Goal: Task Accomplishment & Management: Use online tool/utility

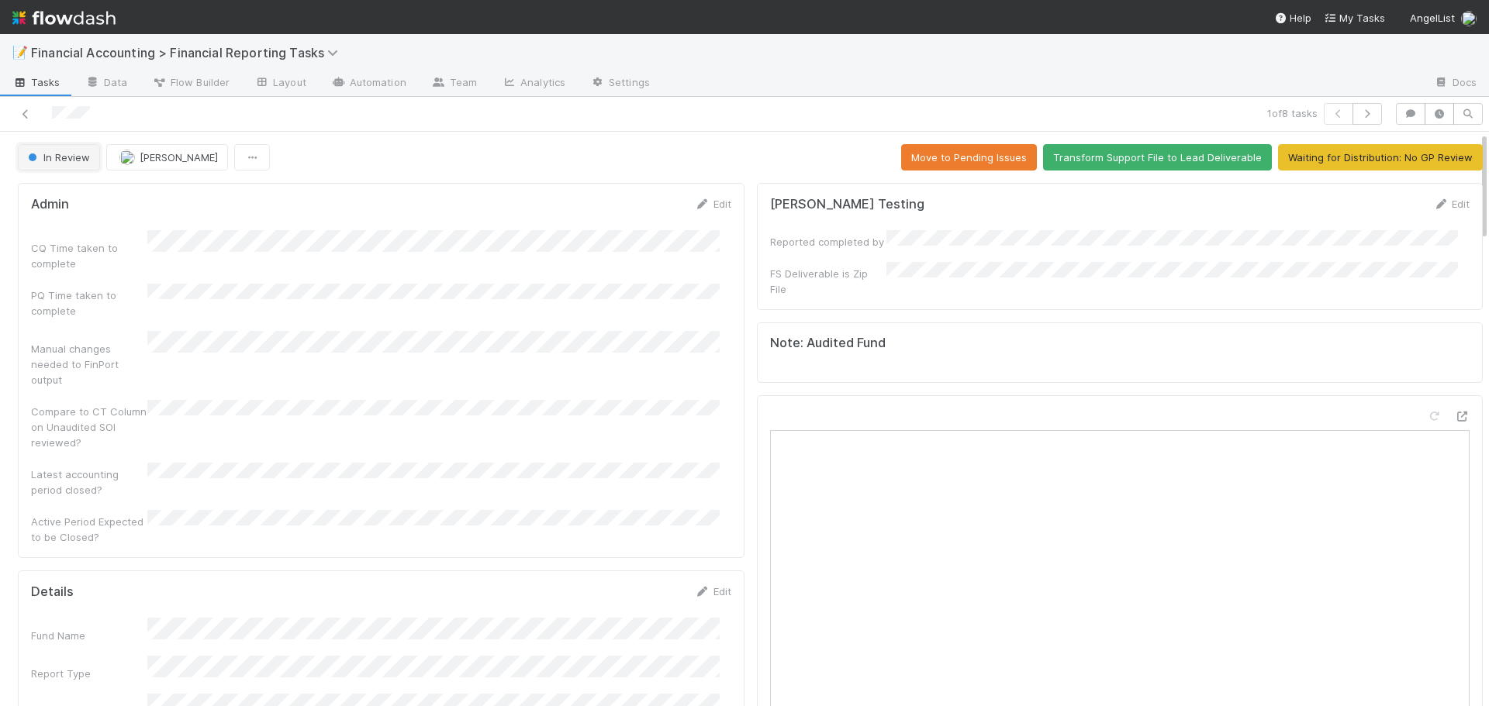
click at [60, 164] on button "In Review" at bounding box center [59, 157] width 82 height 26
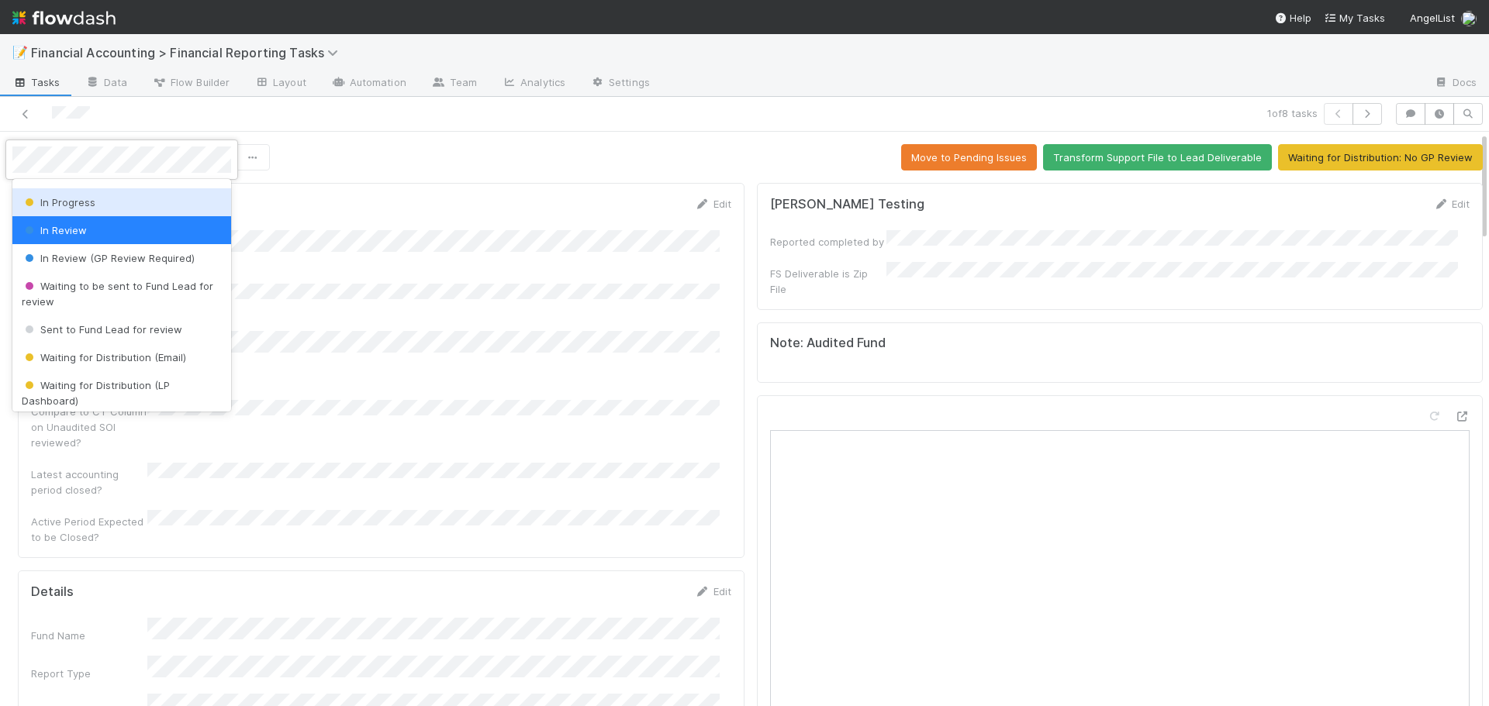
scroll to position [155, 0]
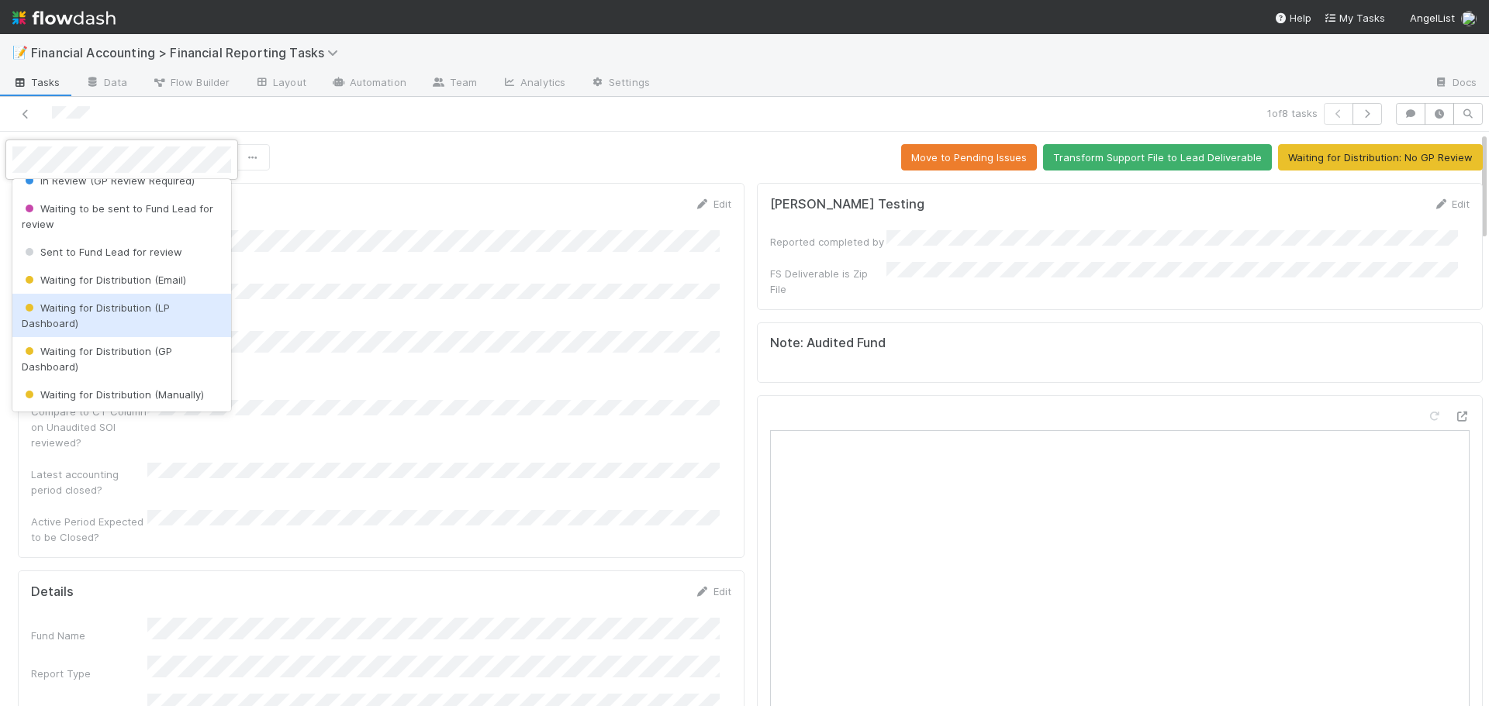
click at [95, 311] on span "Waiting for Distribution (LP Dashboard)" at bounding box center [96, 316] width 148 height 28
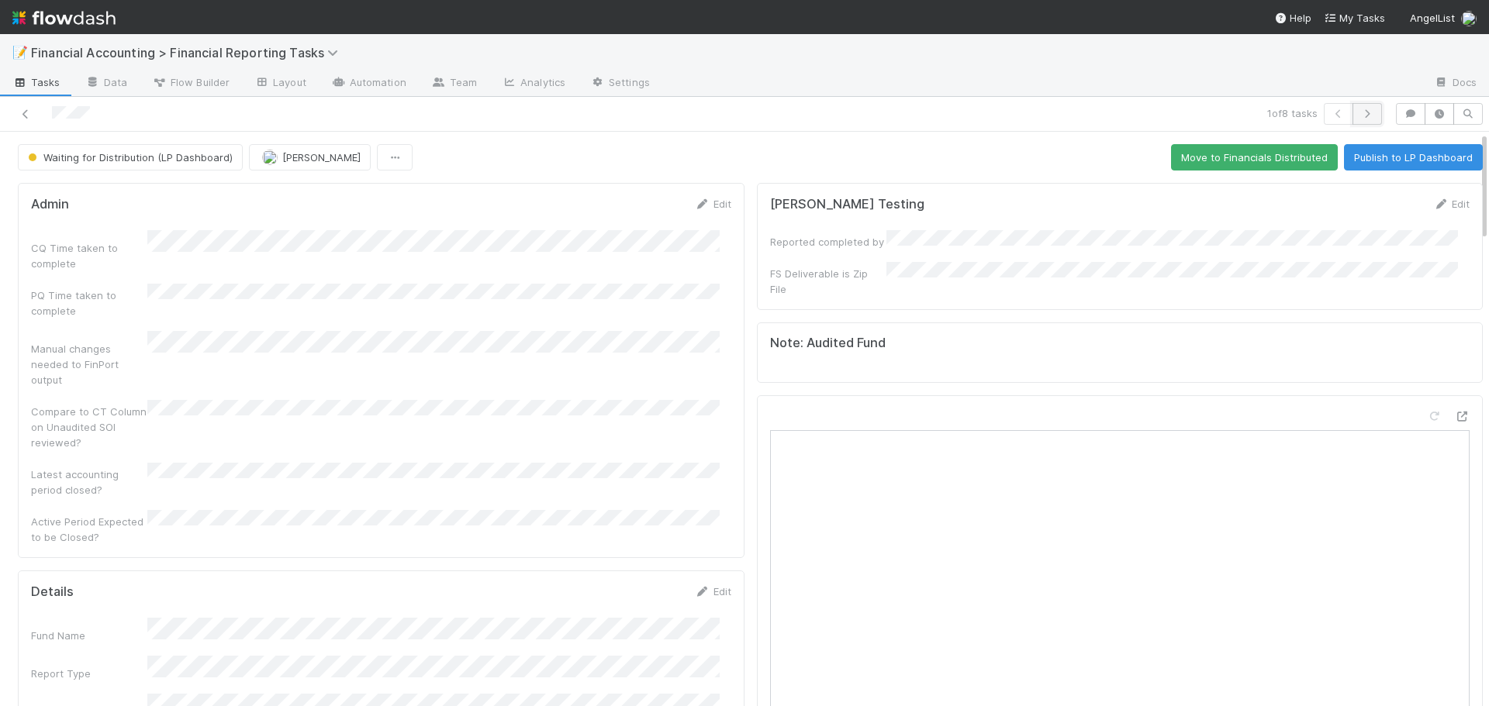
click at [1358, 108] on button "button" at bounding box center [1366, 114] width 29 height 22
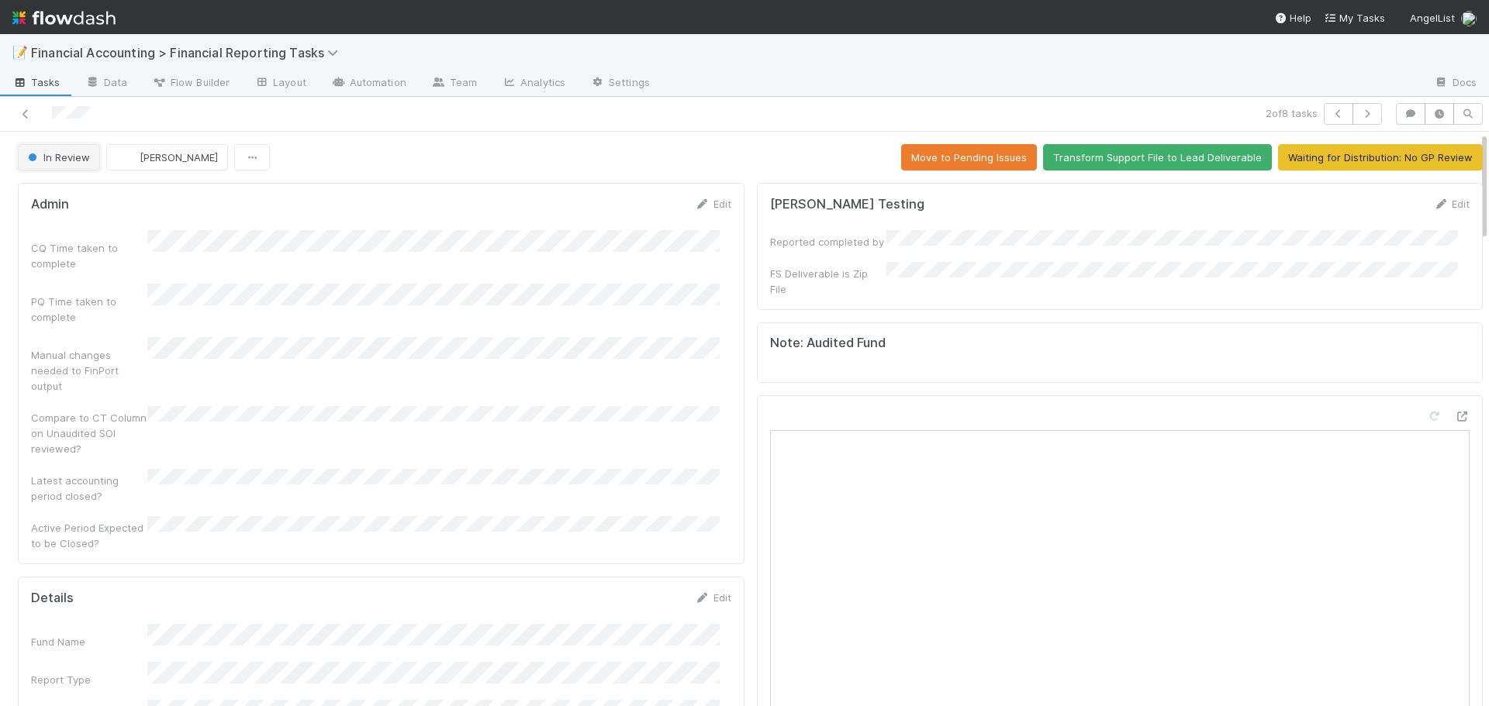
click at [40, 158] on span "In Review" at bounding box center [57, 157] width 65 height 12
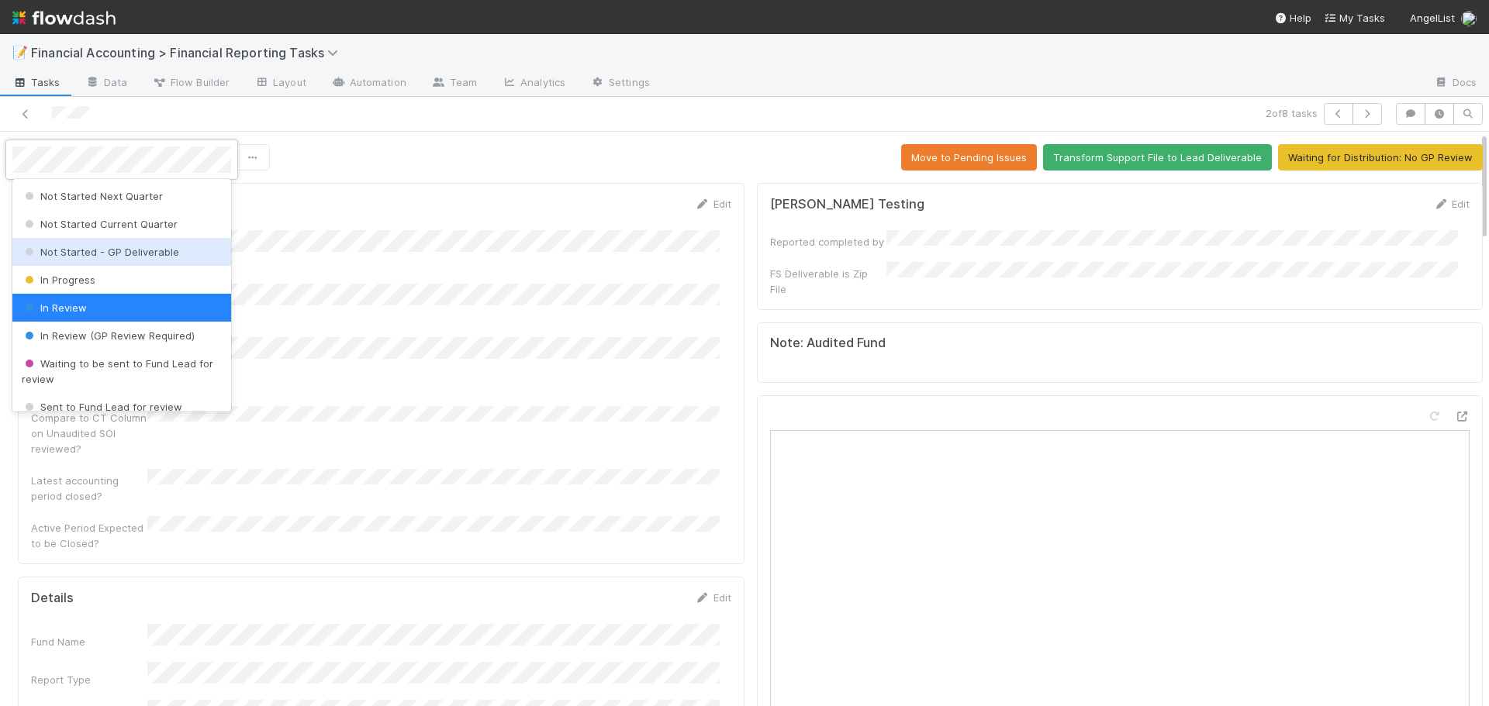
scroll to position [78, 0]
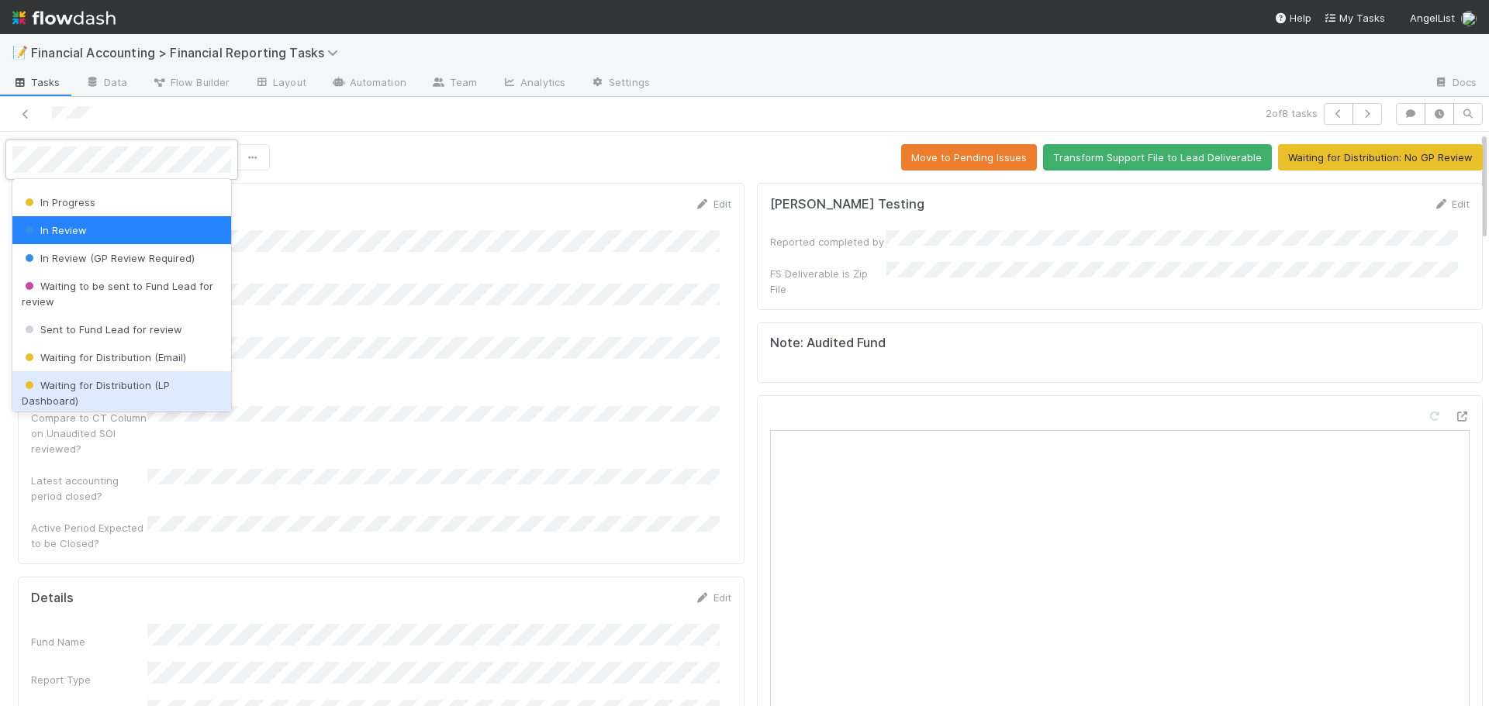
click at [109, 384] on span "Waiting for Distribution (LP Dashboard)" at bounding box center [96, 393] width 148 height 28
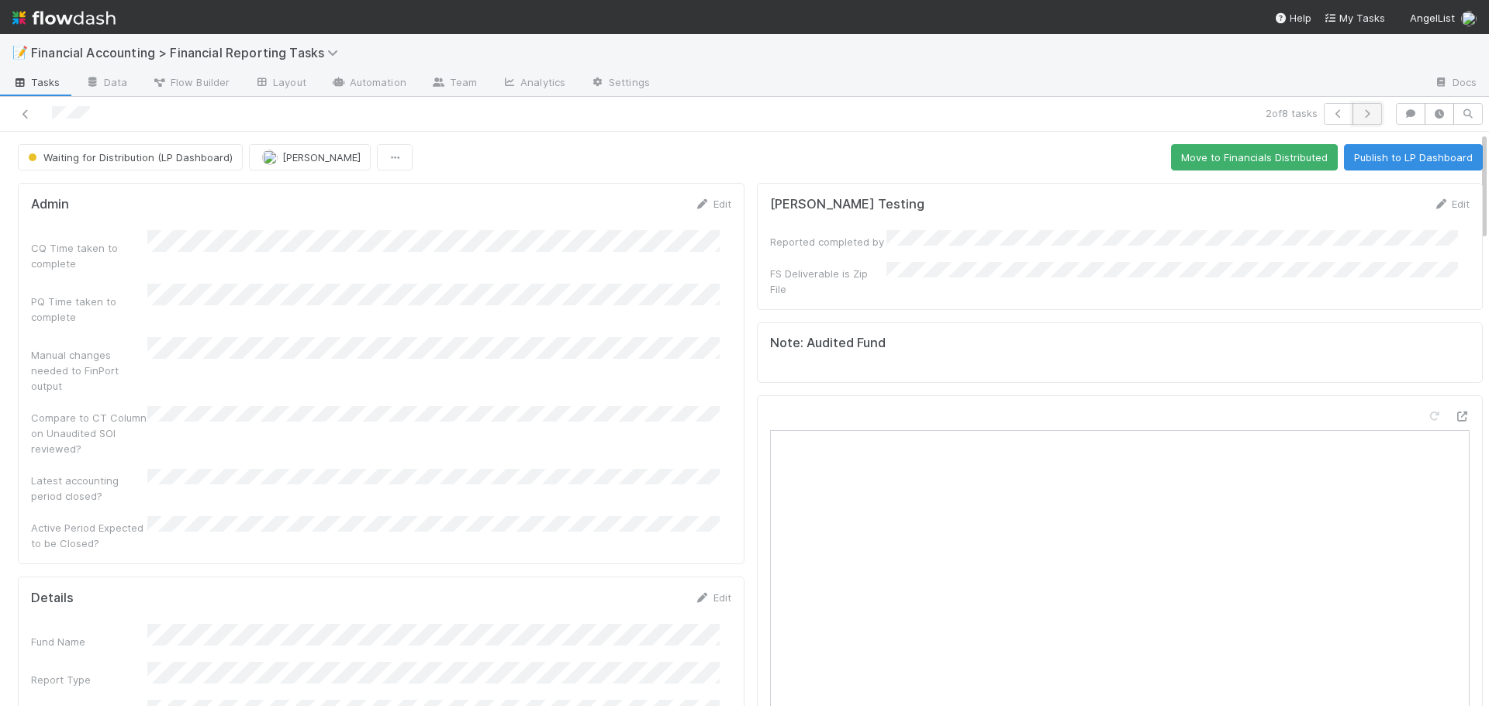
click at [1352, 119] on button "button" at bounding box center [1366, 114] width 29 height 22
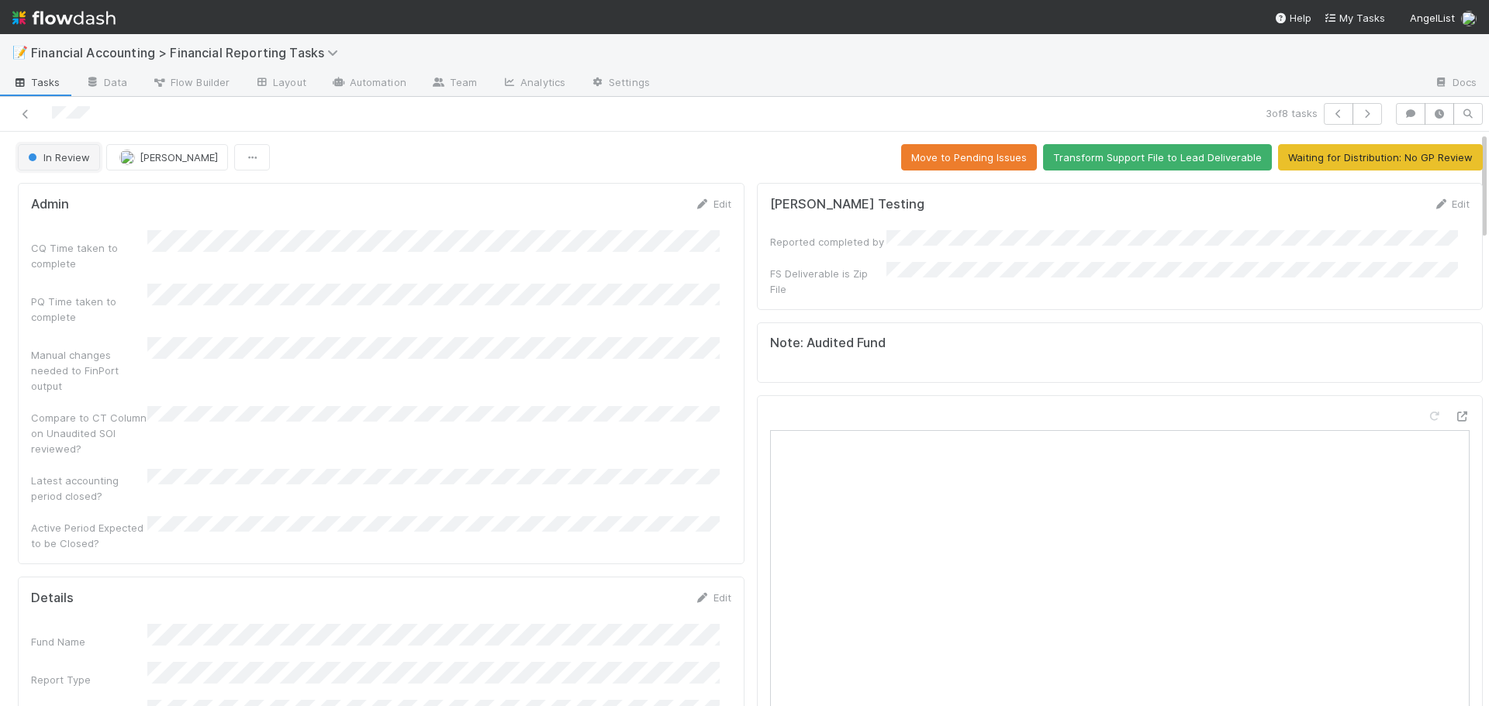
click at [72, 165] on button "In Review" at bounding box center [59, 157] width 82 height 26
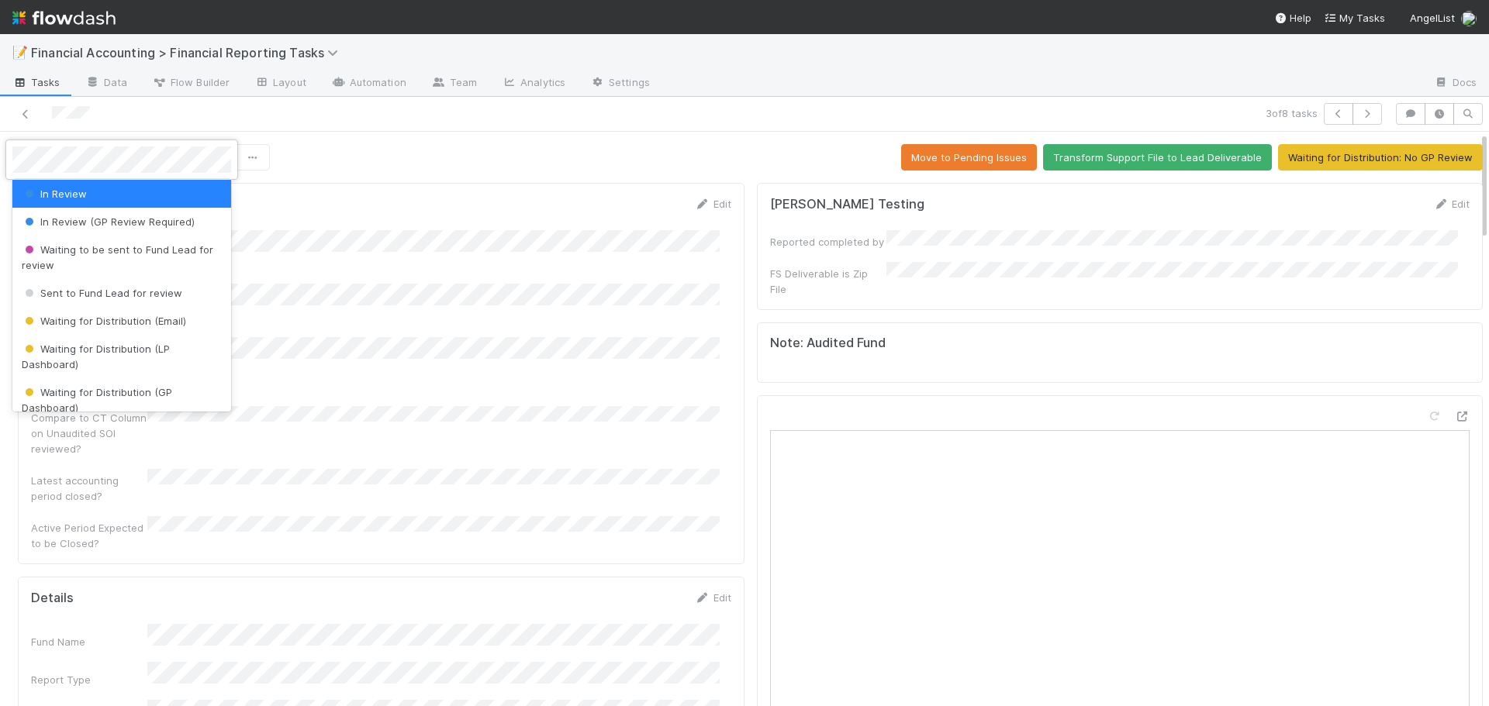
scroll to position [233, 0]
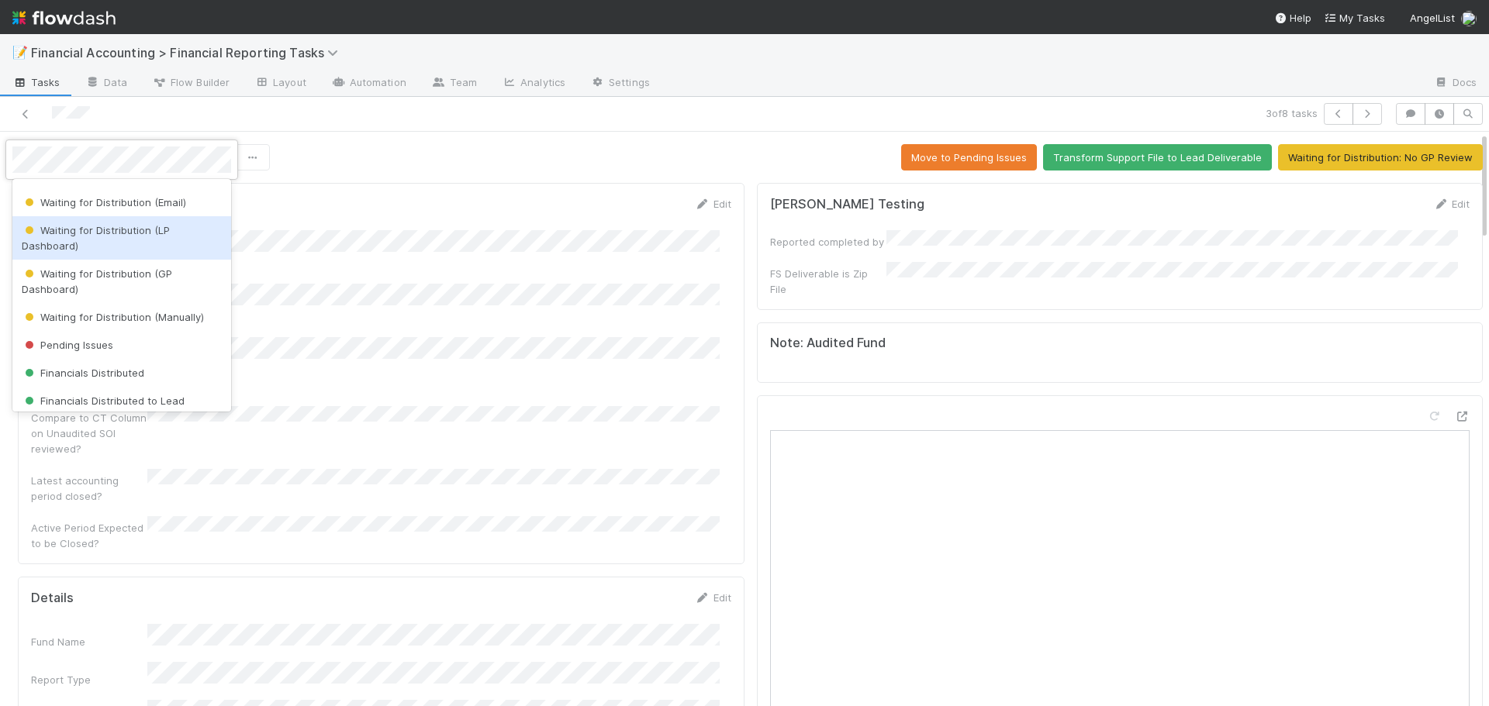
click at [123, 230] on span "Waiting for Distribution (LP Dashboard)" at bounding box center [96, 238] width 148 height 28
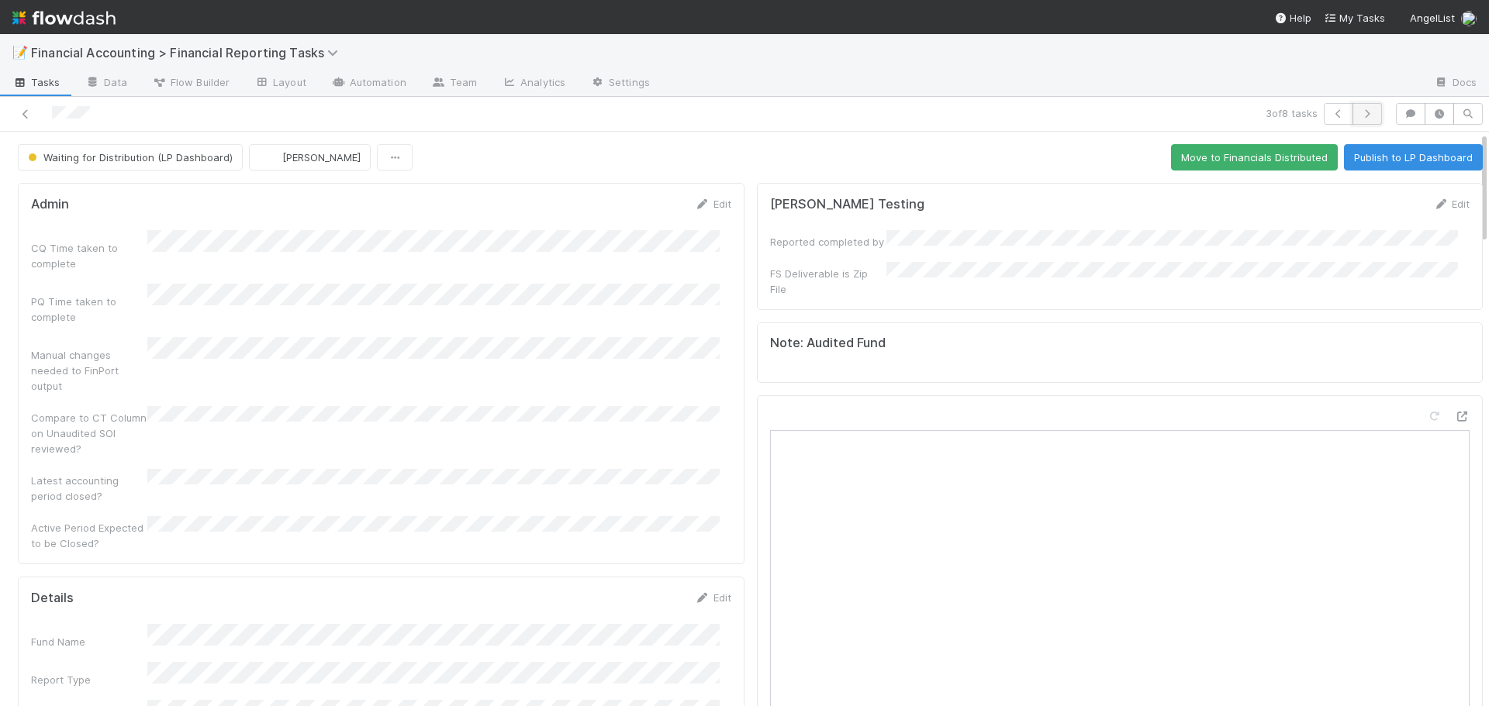
click at [1360, 116] on icon "button" at bounding box center [1367, 113] width 16 height 9
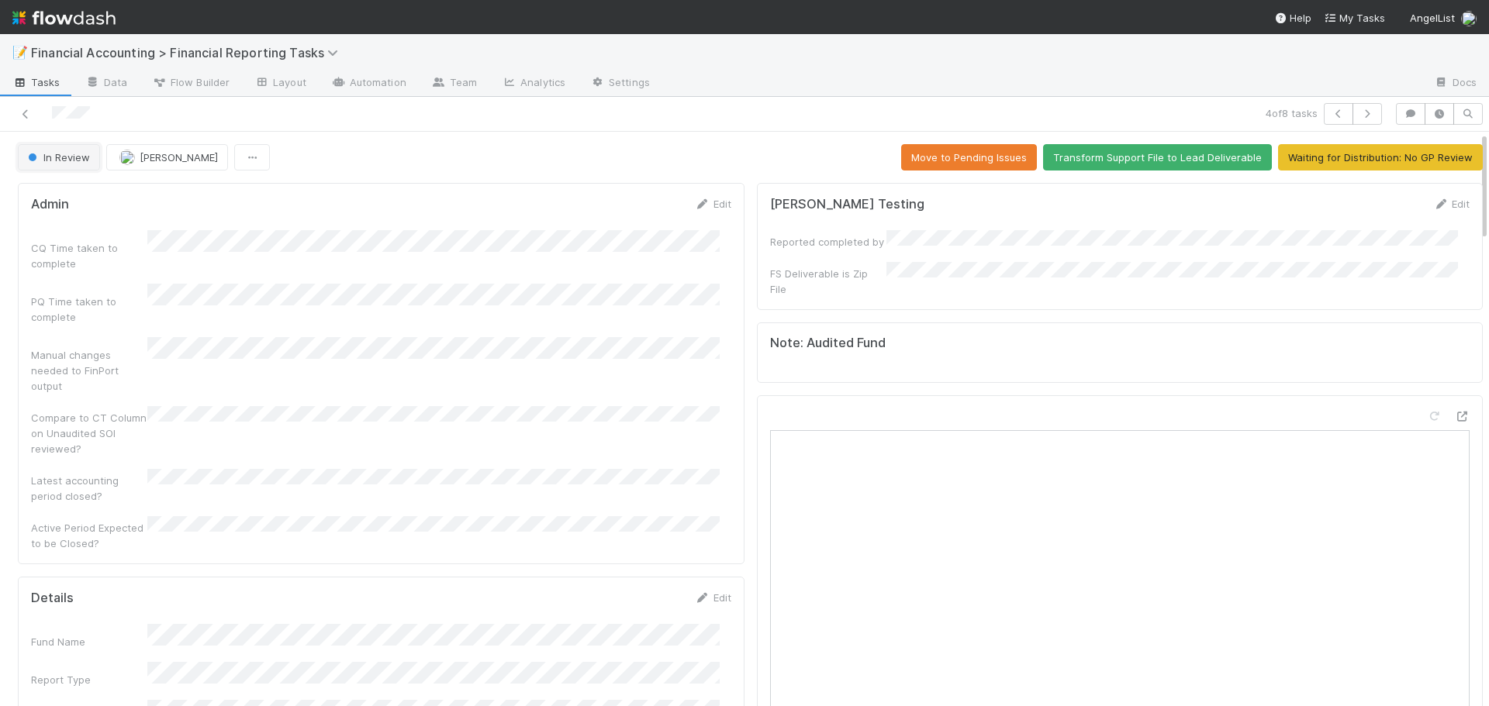
click at [74, 163] on span "In Review" at bounding box center [57, 157] width 65 height 12
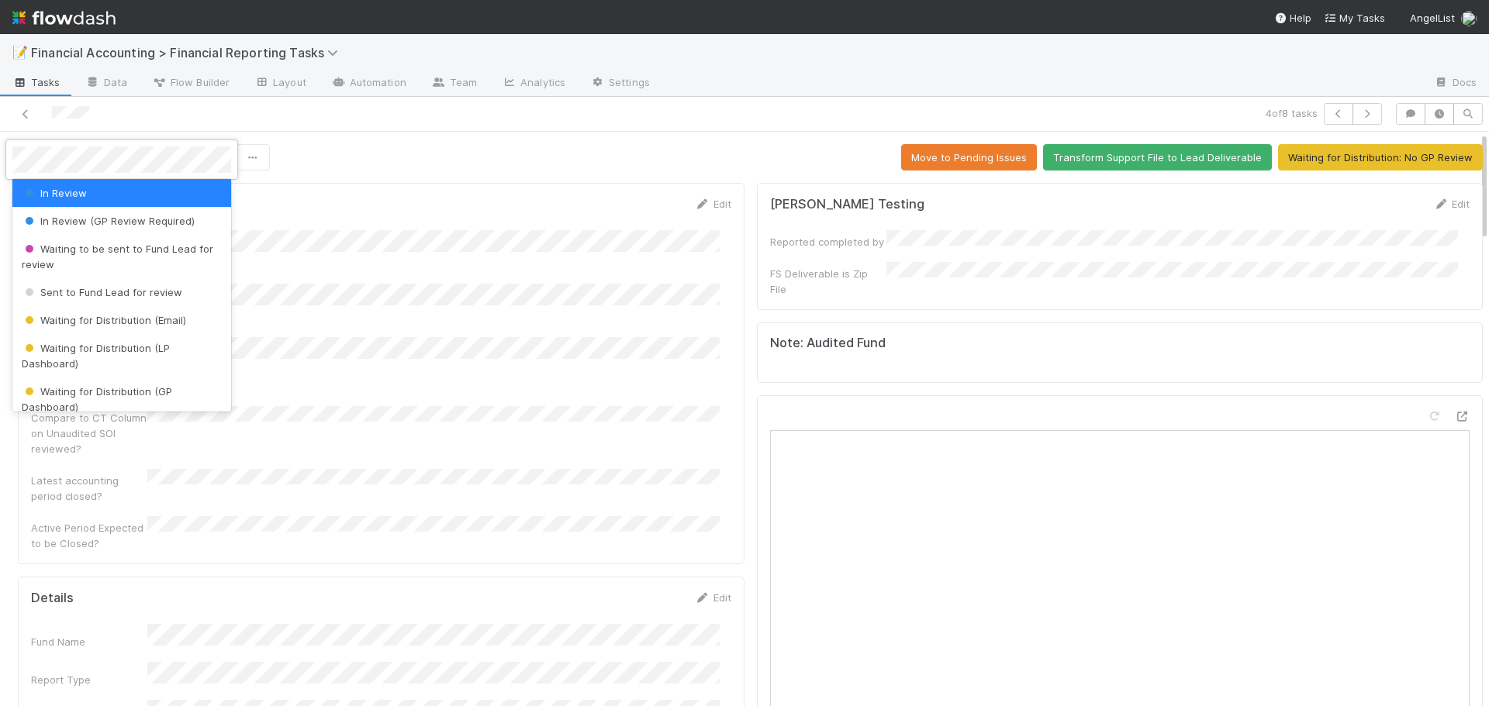
scroll to position [155, 0]
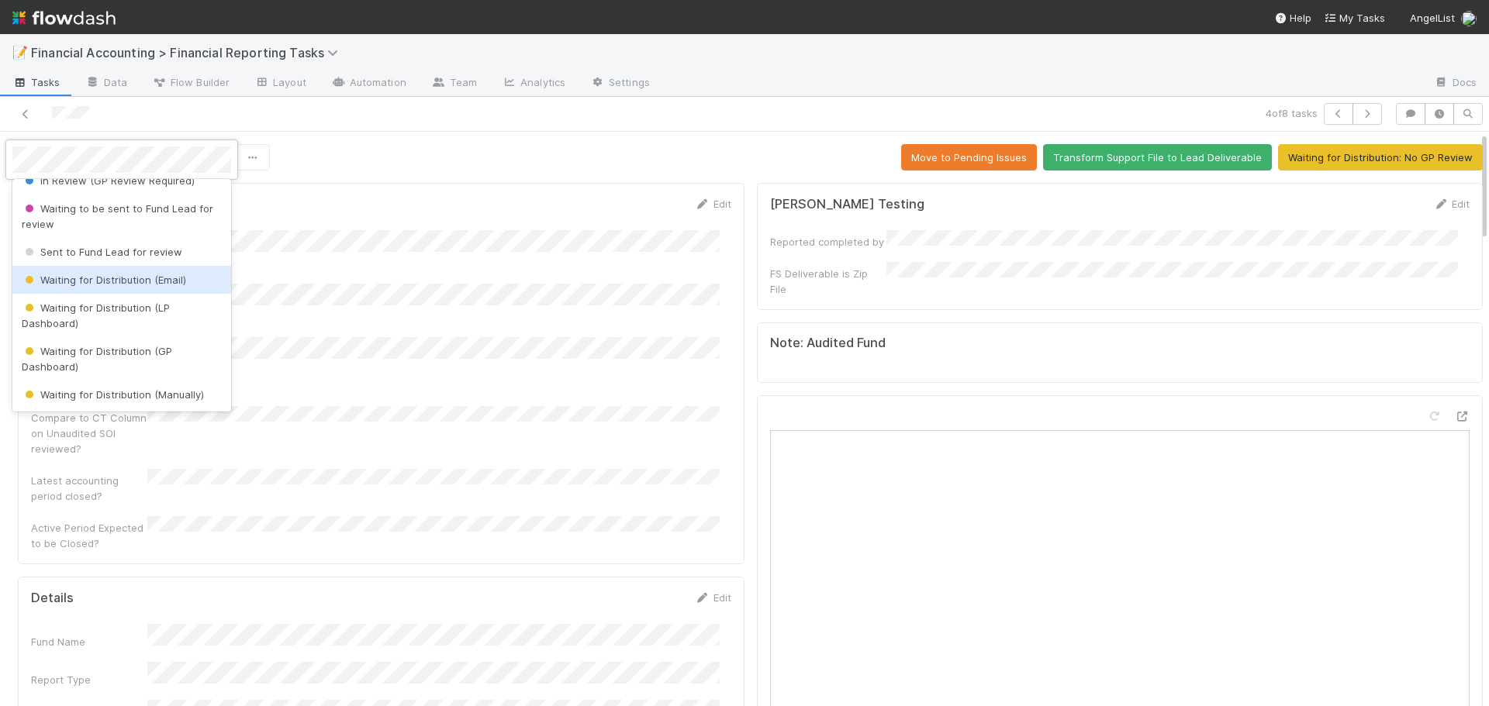
click at [126, 289] on div "Waiting for Distribution (Email)" at bounding box center [121, 280] width 219 height 28
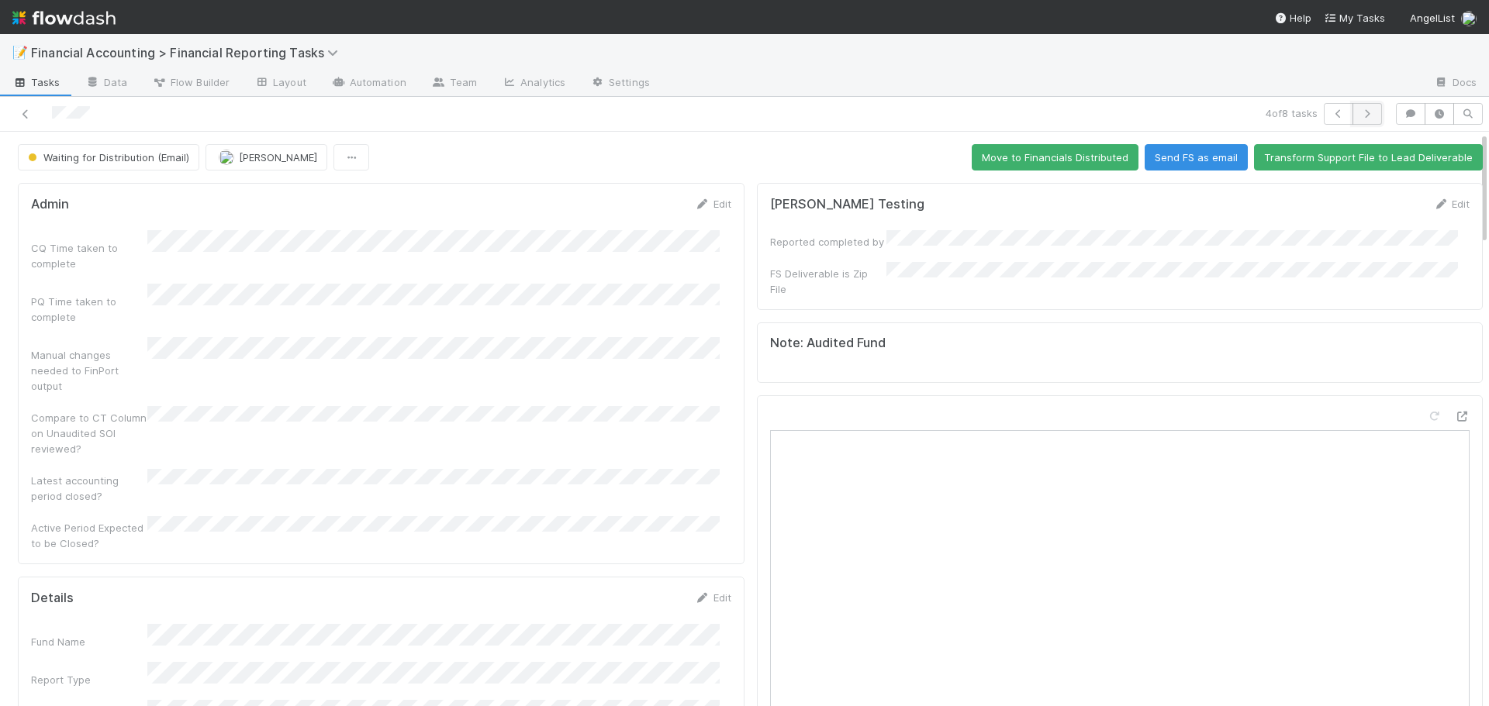
click at [1362, 115] on icon "button" at bounding box center [1367, 113] width 16 height 9
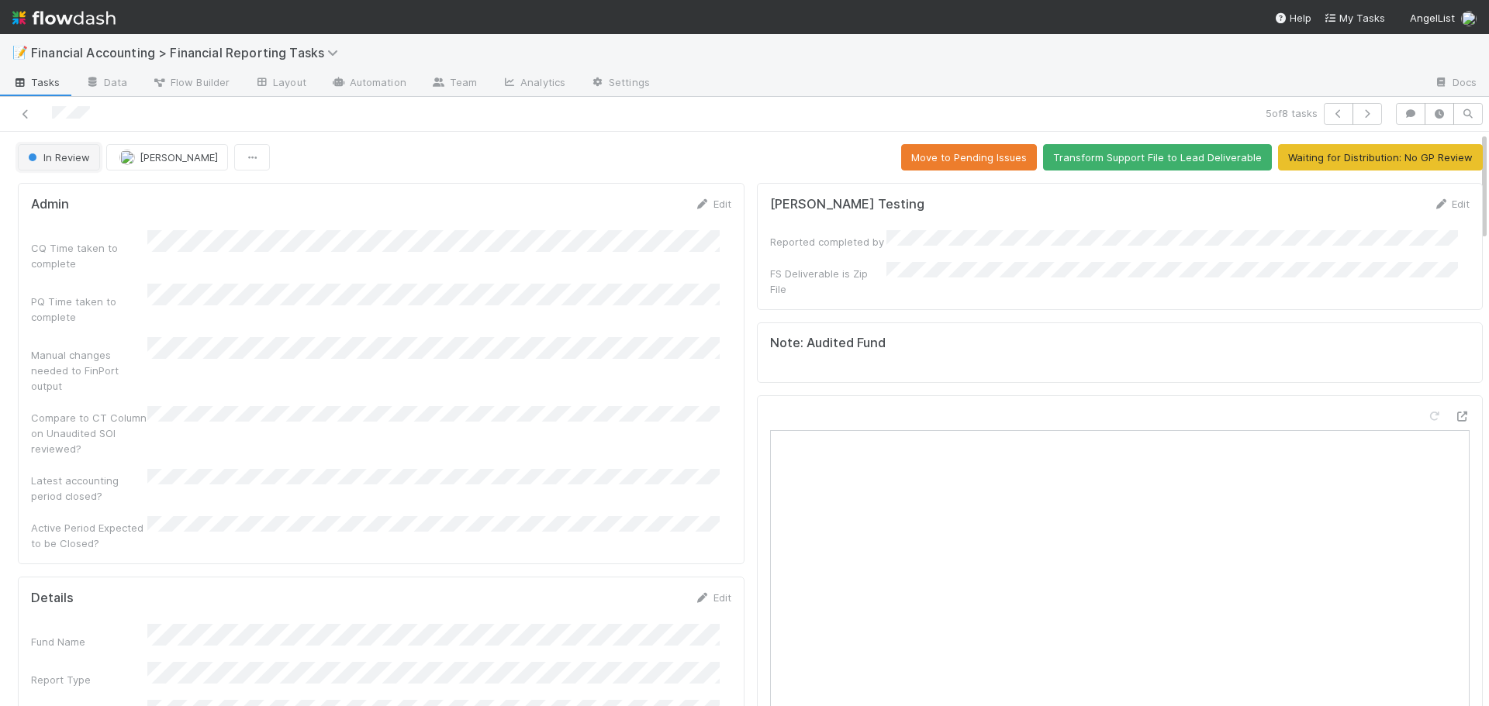
click at [60, 160] on span "In Review" at bounding box center [57, 157] width 65 height 12
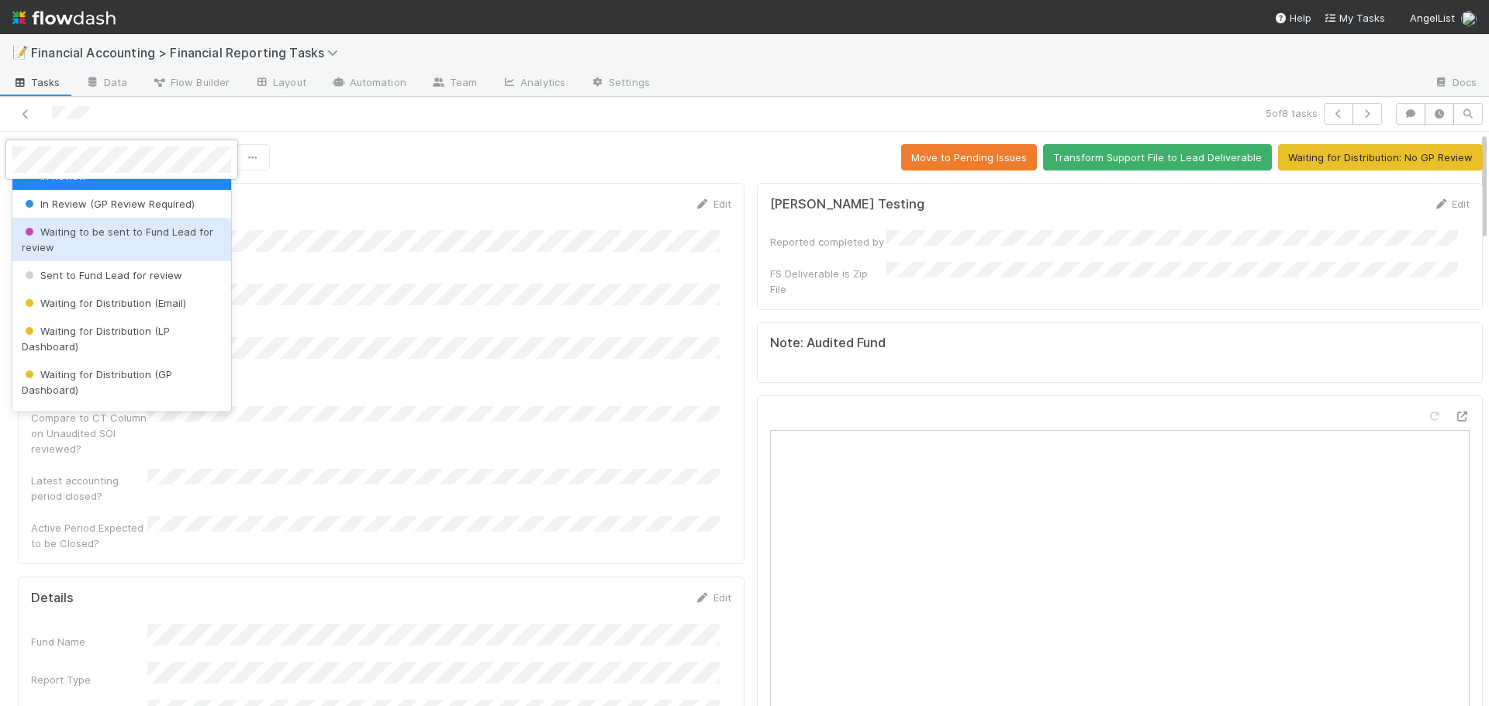
scroll to position [155, 0]
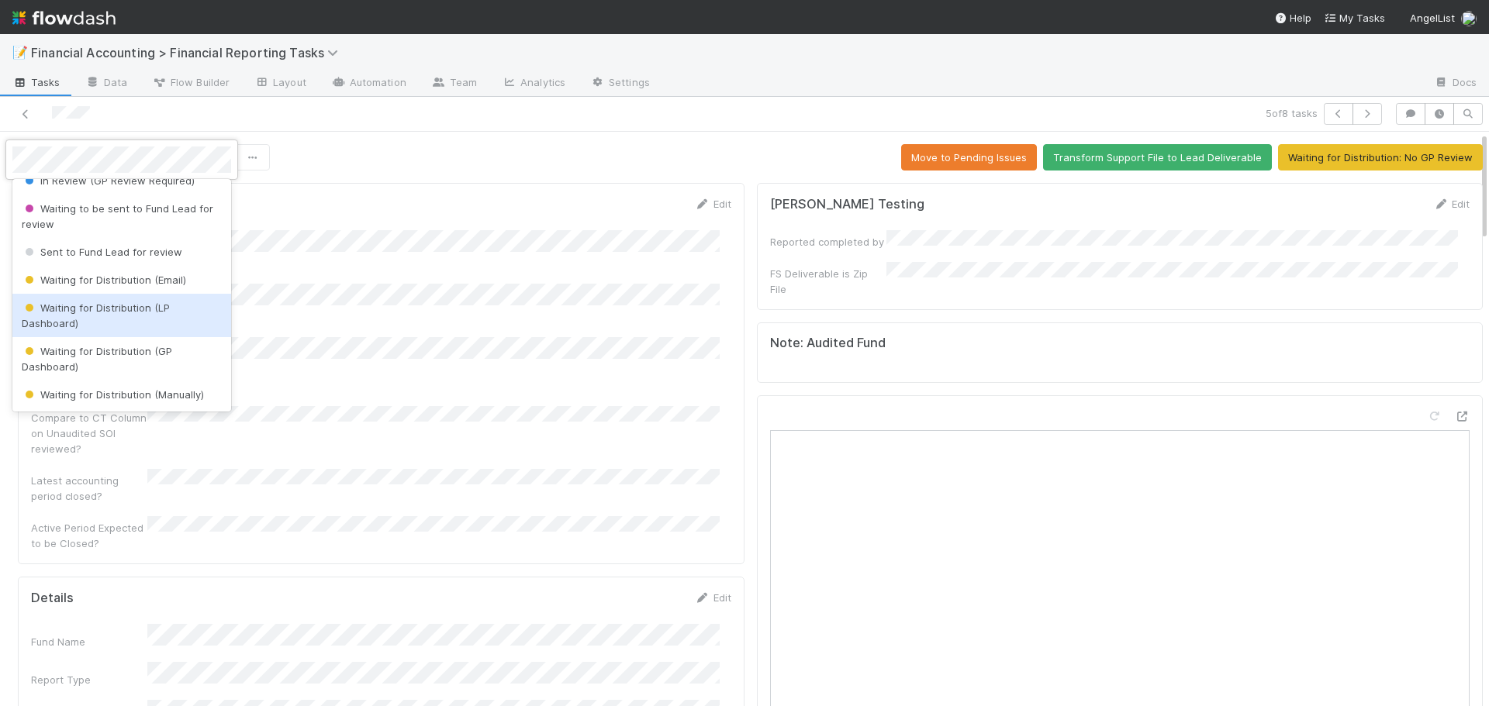
click at [95, 314] on div "Waiting for Distribution (LP Dashboard)" at bounding box center [121, 315] width 219 height 43
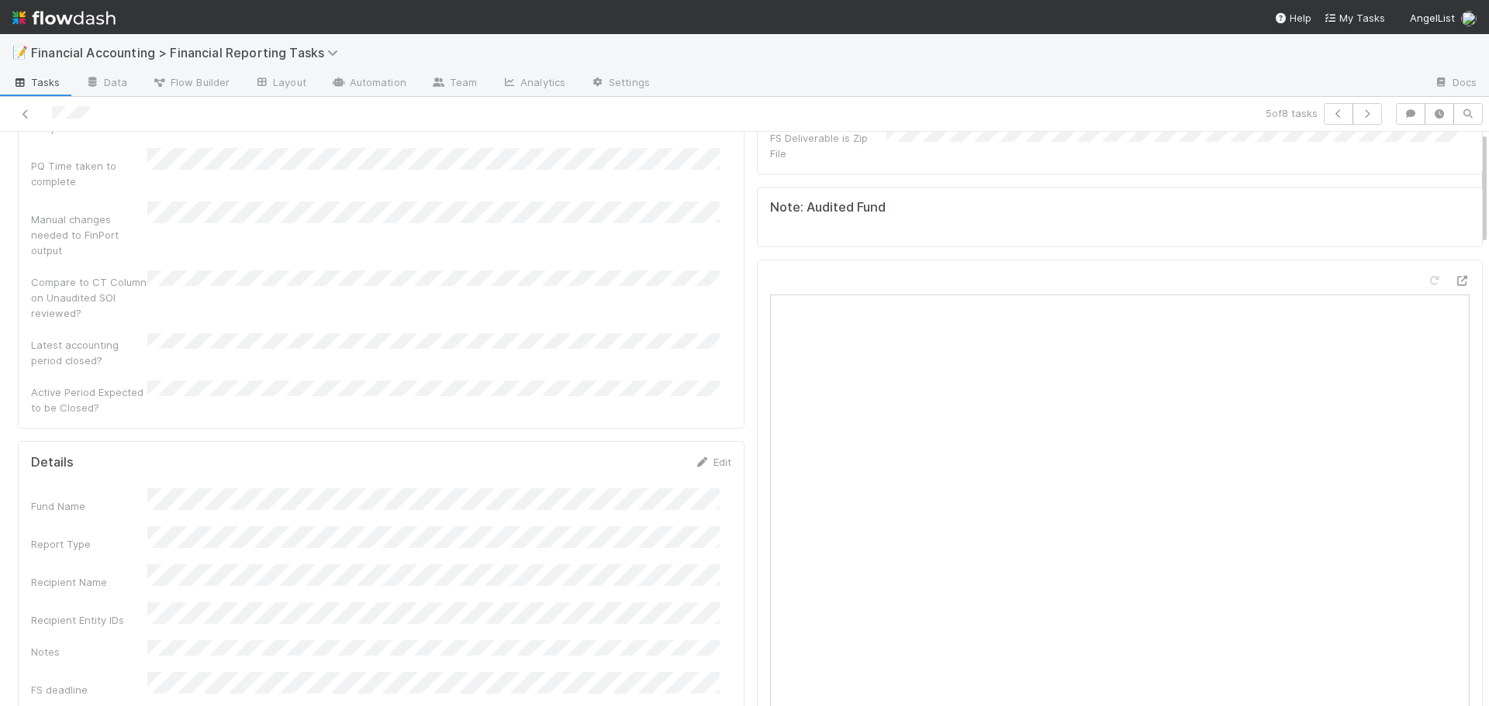
scroll to position [0, 0]
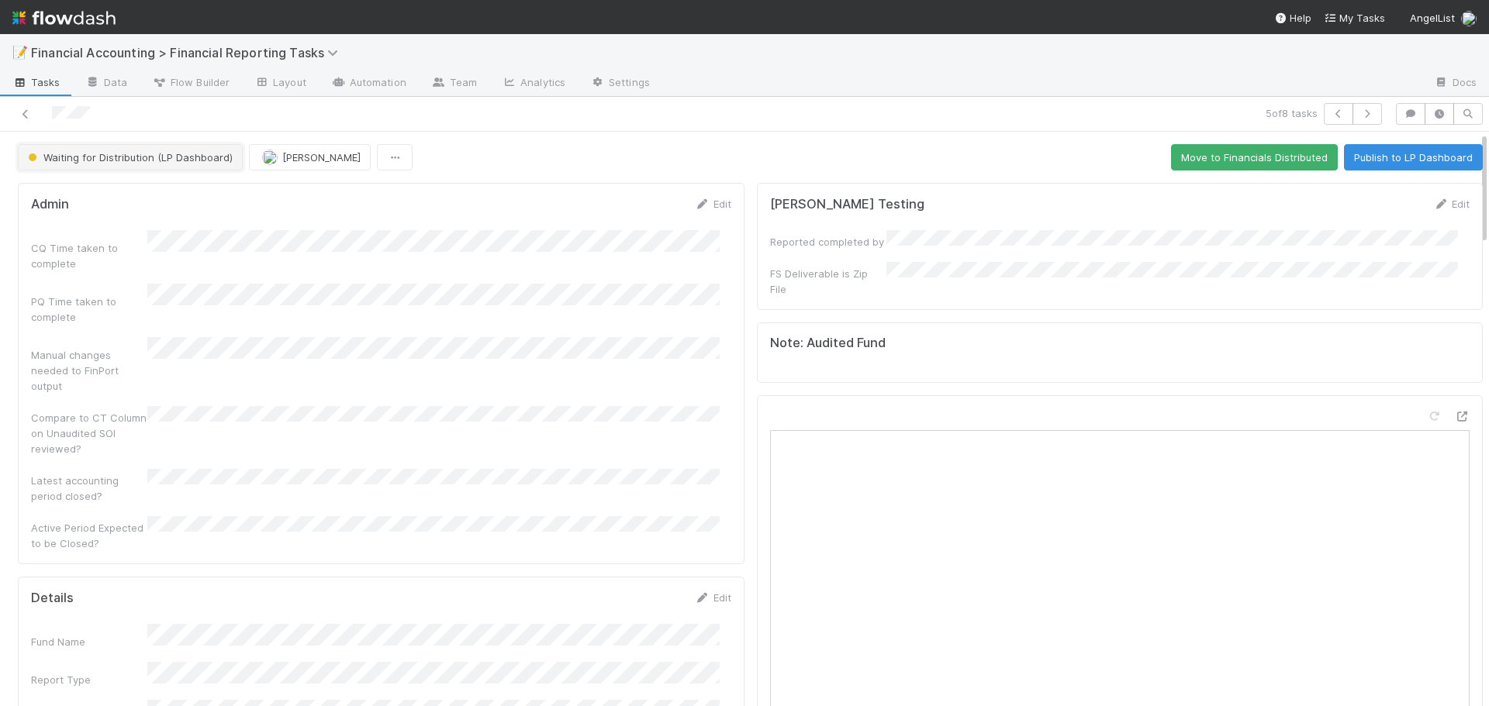
click at [60, 151] on span "Waiting for Distribution (LP Dashboard)" at bounding box center [129, 157] width 208 height 12
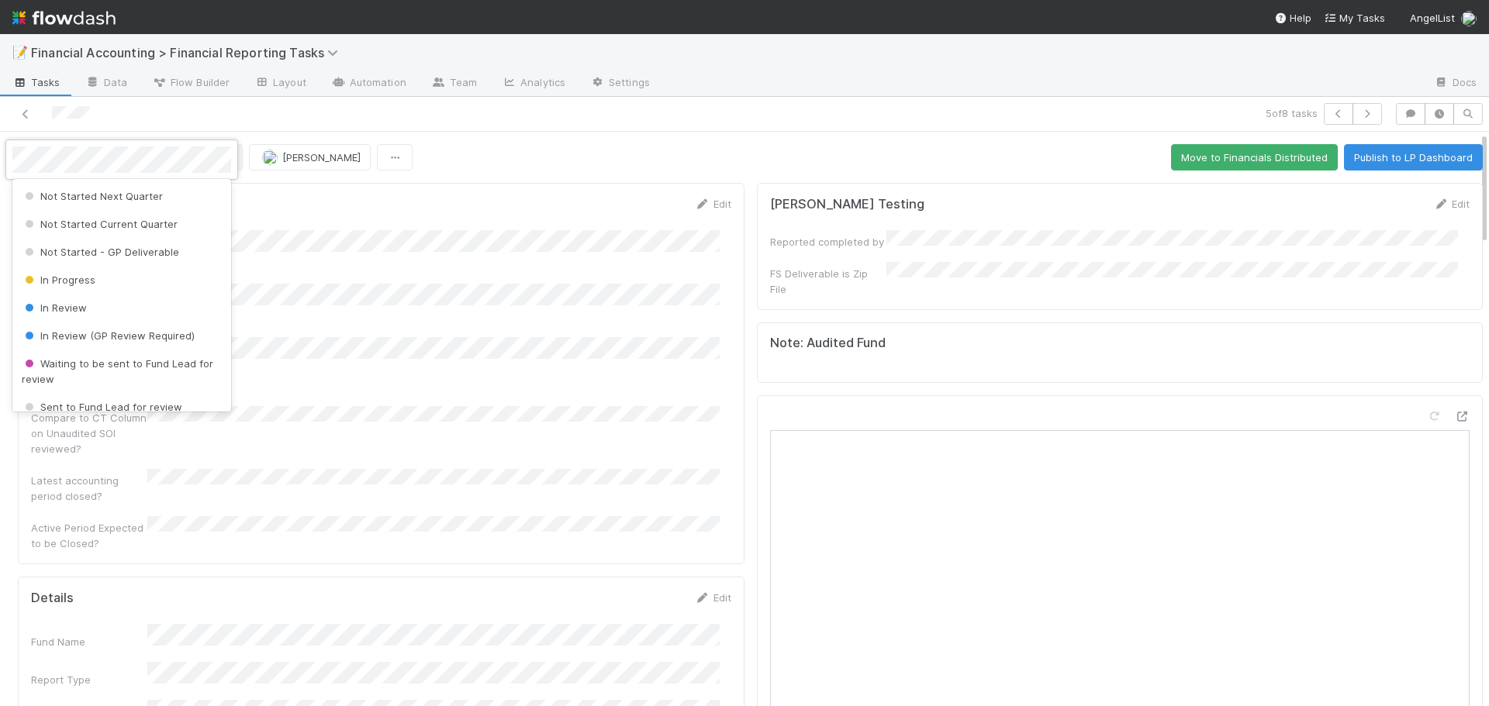
scroll to position [95, 0]
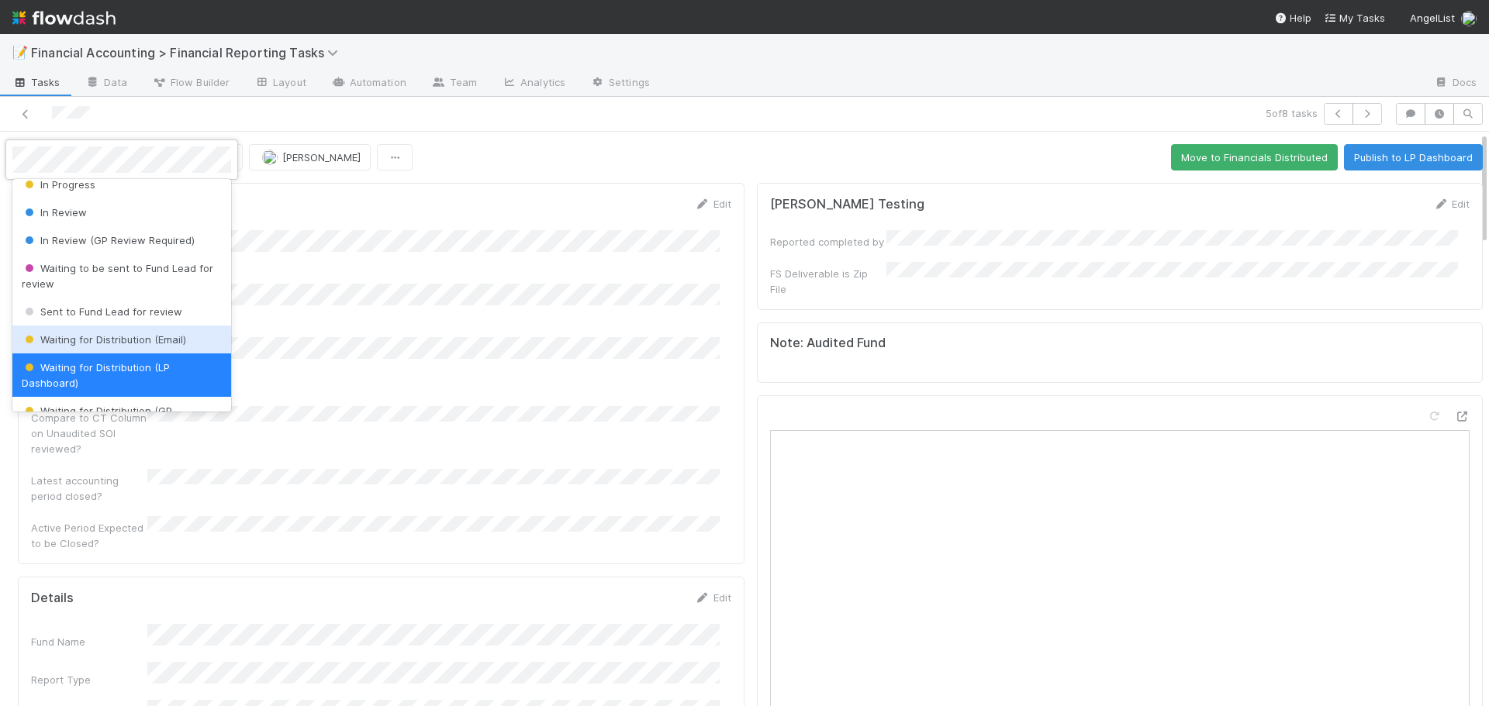
click at [109, 344] on span "Waiting for Distribution (Email)" at bounding box center [104, 339] width 164 height 12
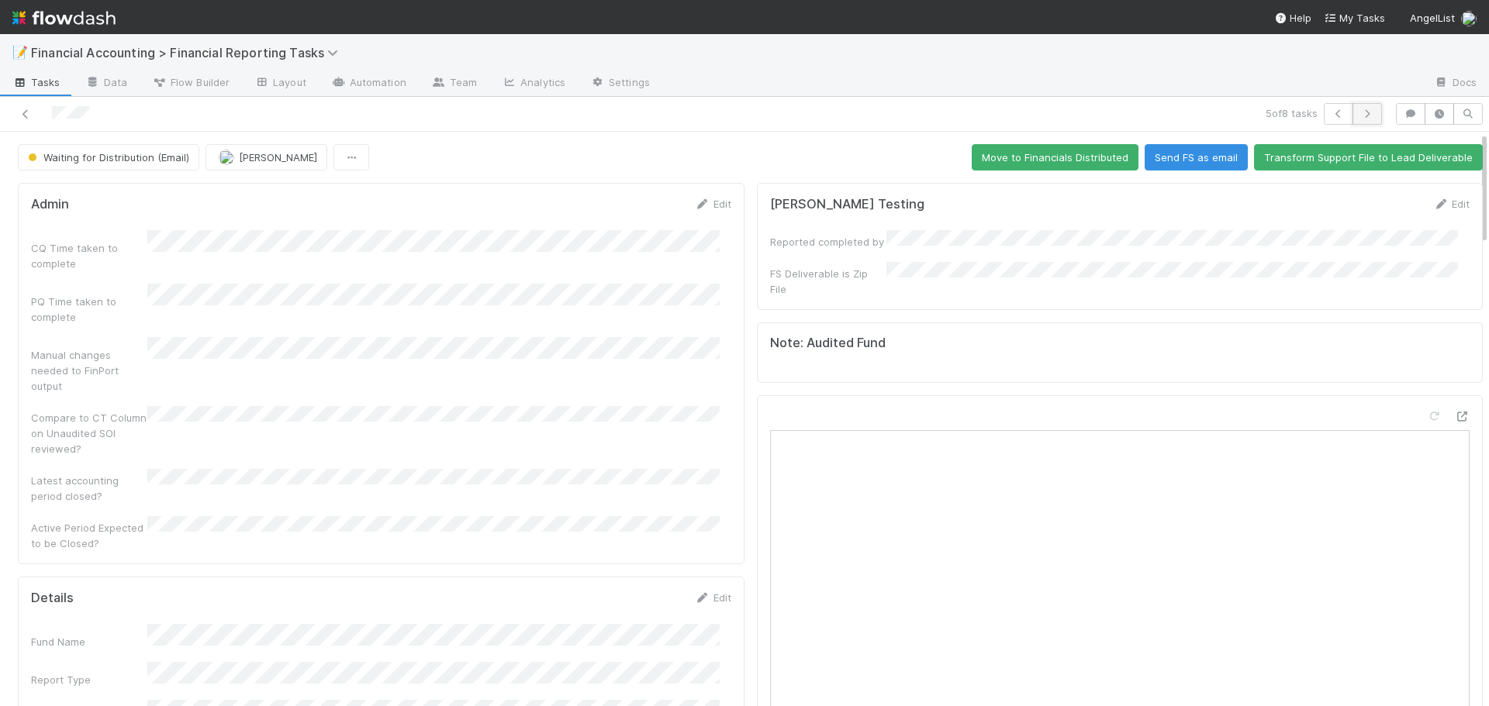
click at [1359, 117] on icon "button" at bounding box center [1367, 113] width 16 height 9
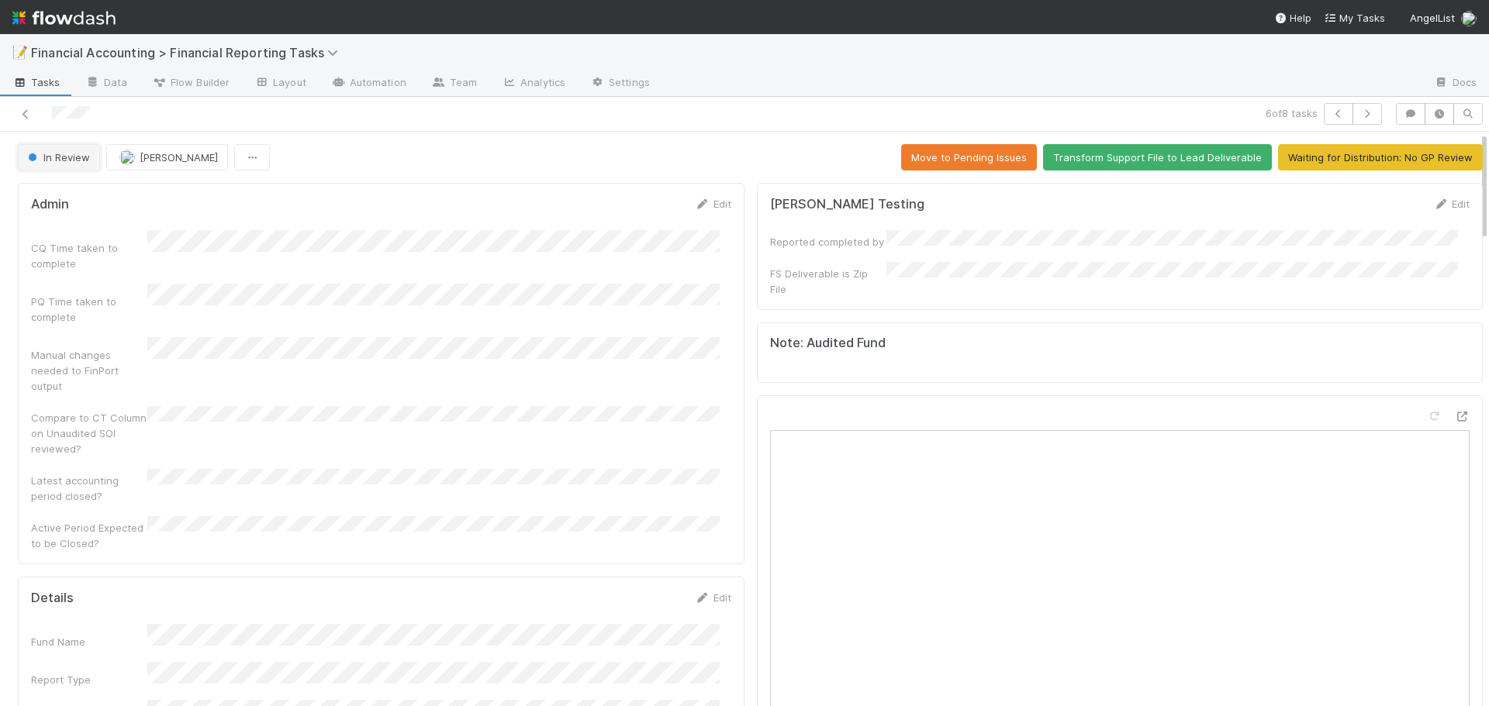
click at [48, 154] on span "In Review" at bounding box center [57, 157] width 65 height 12
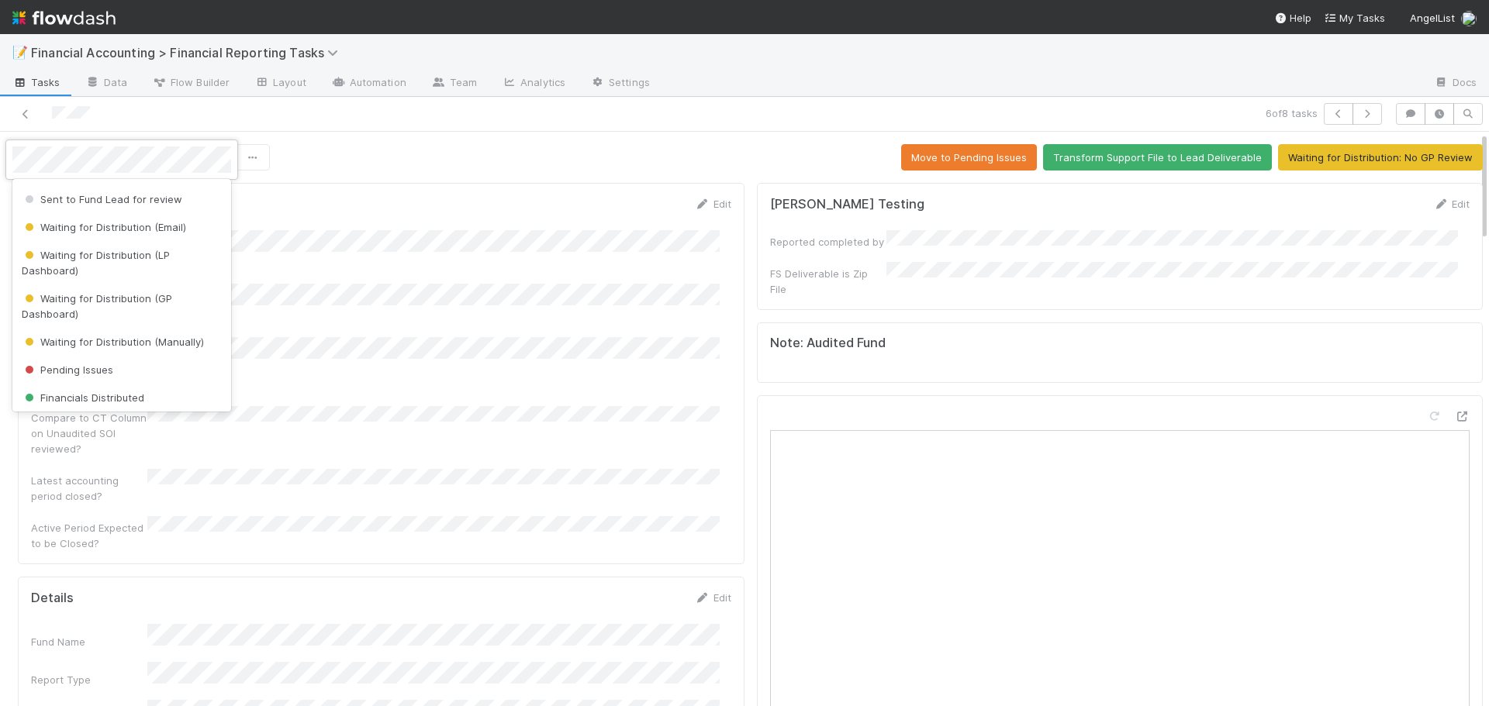
scroll to position [233, 0]
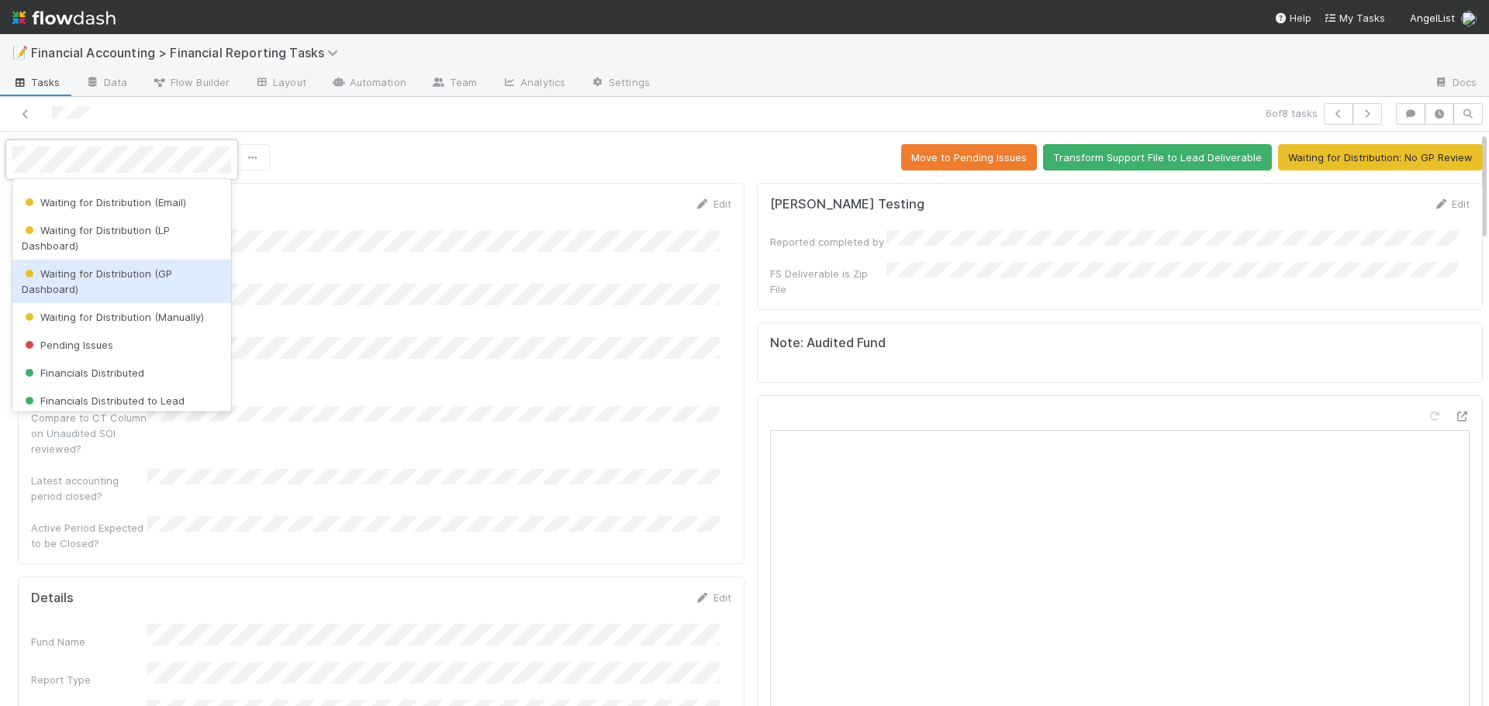
click at [103, 276] on span "Waiting for Distribution (GP Dashboard)" at bounding box center [97, 282] width 150 height 28
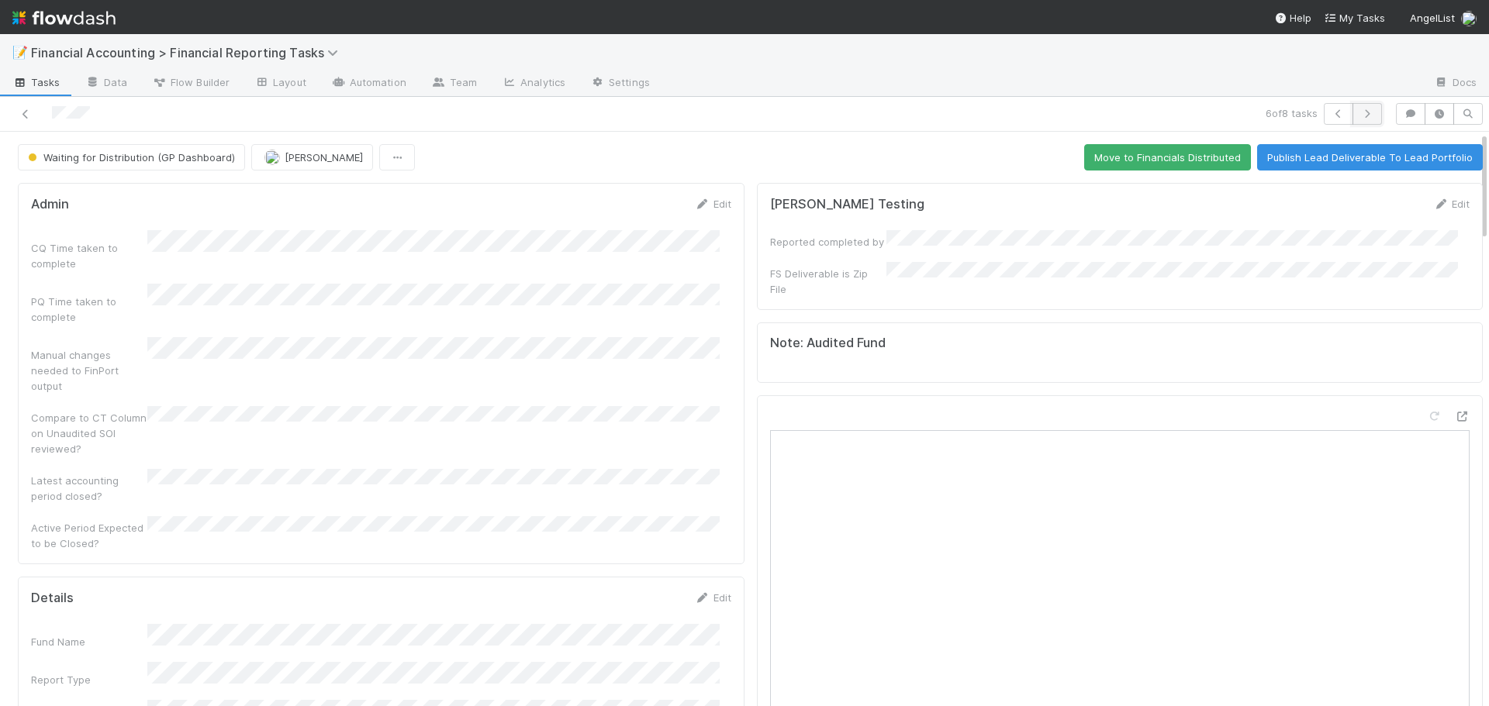
click at [1359, 117] on icon "button" at bounding box center [1367, 113] width 16 height 9
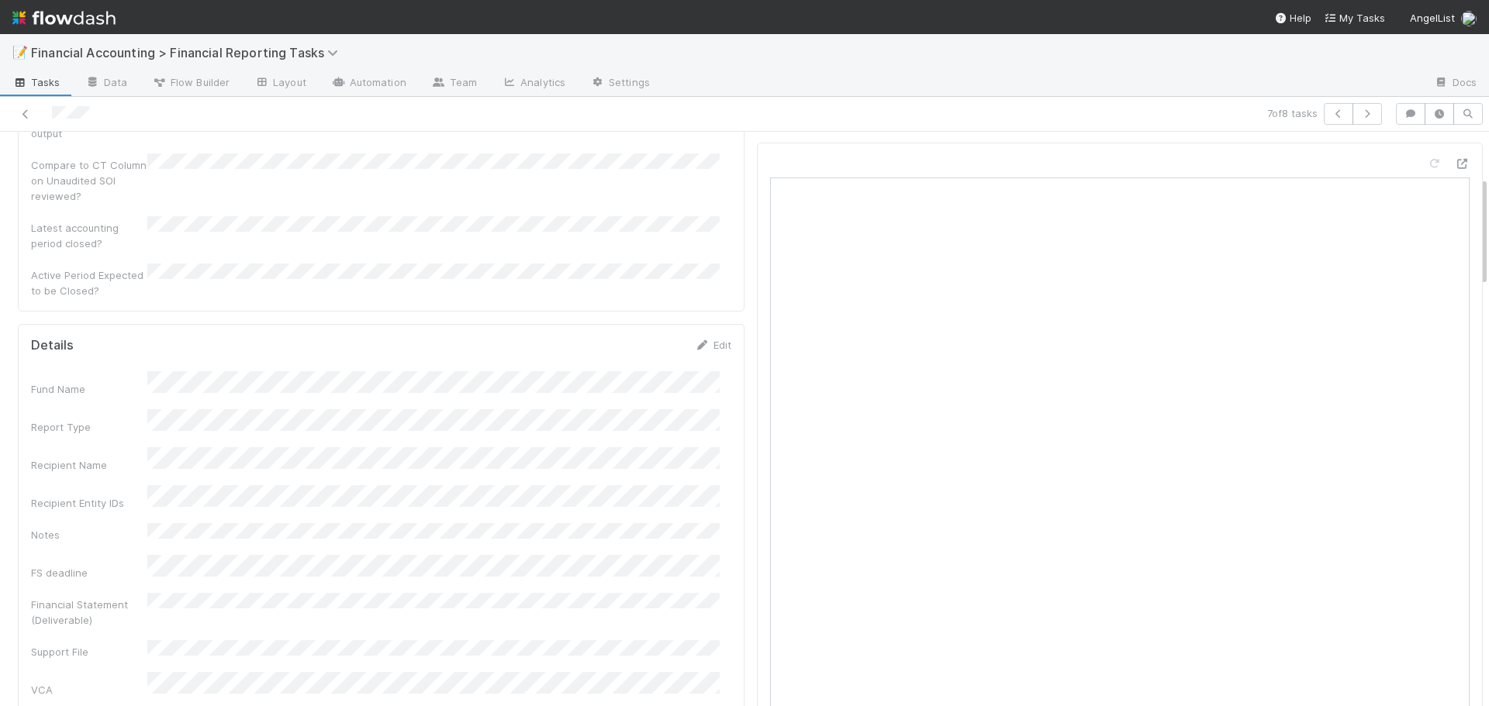
scroll to position [310, 0]
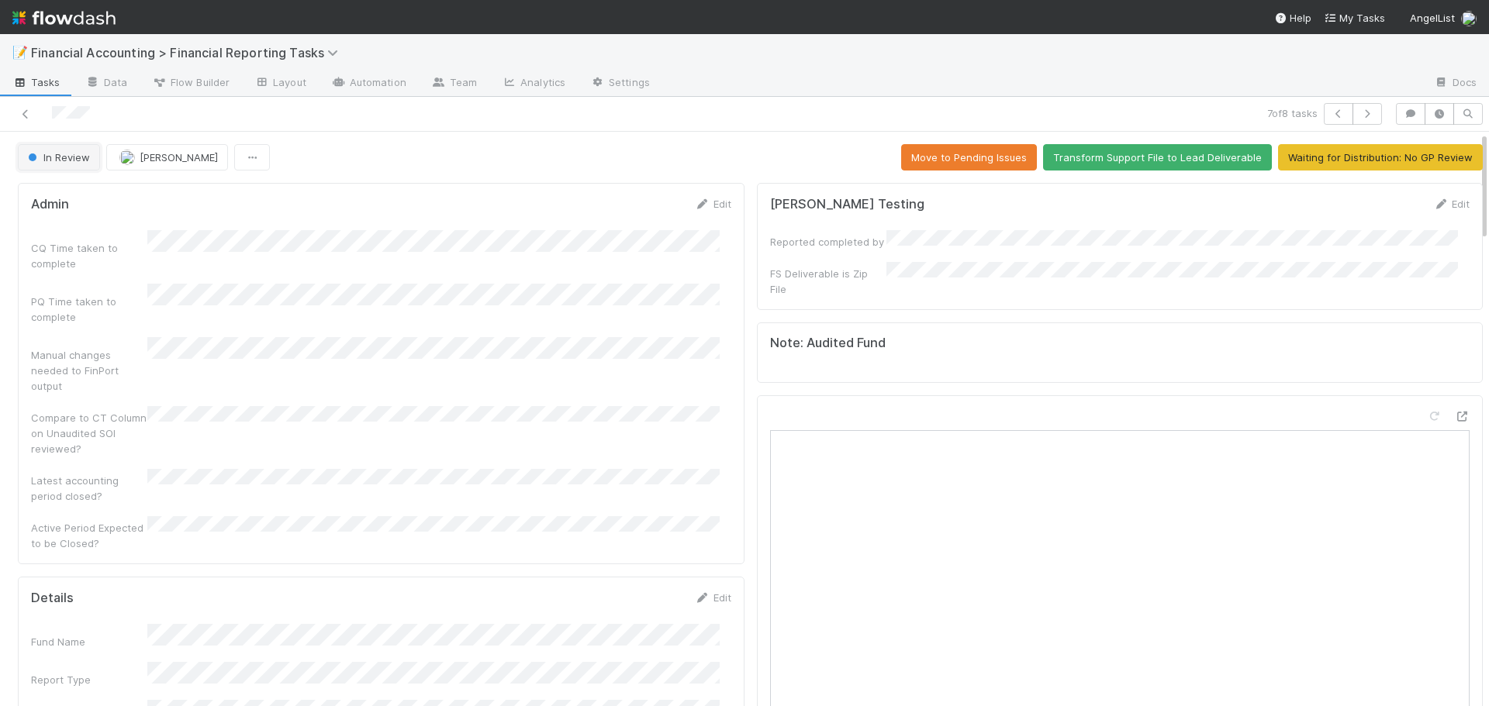
click at [43, 157] on span "In Review" at bounding box center [57, 157] width 65 height 12
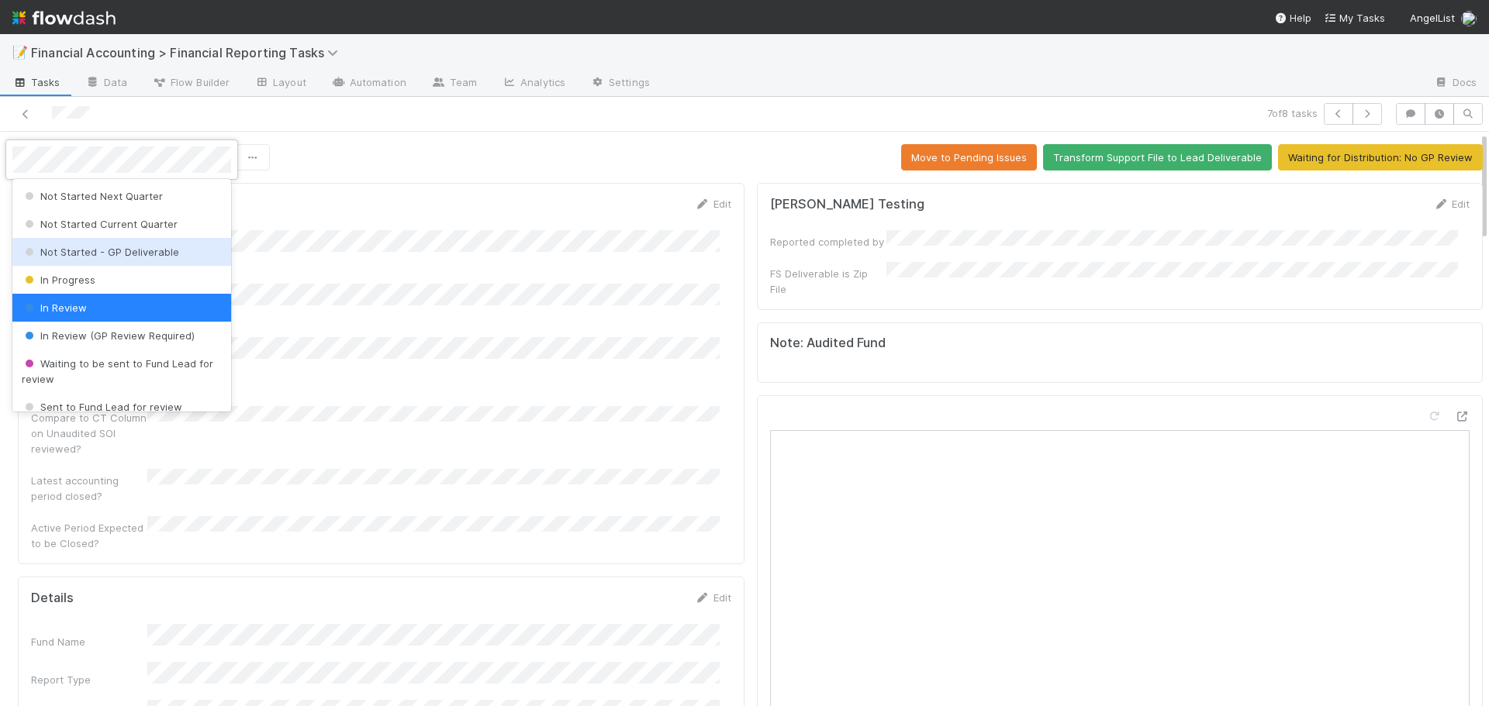
scroll to position [78, 0]
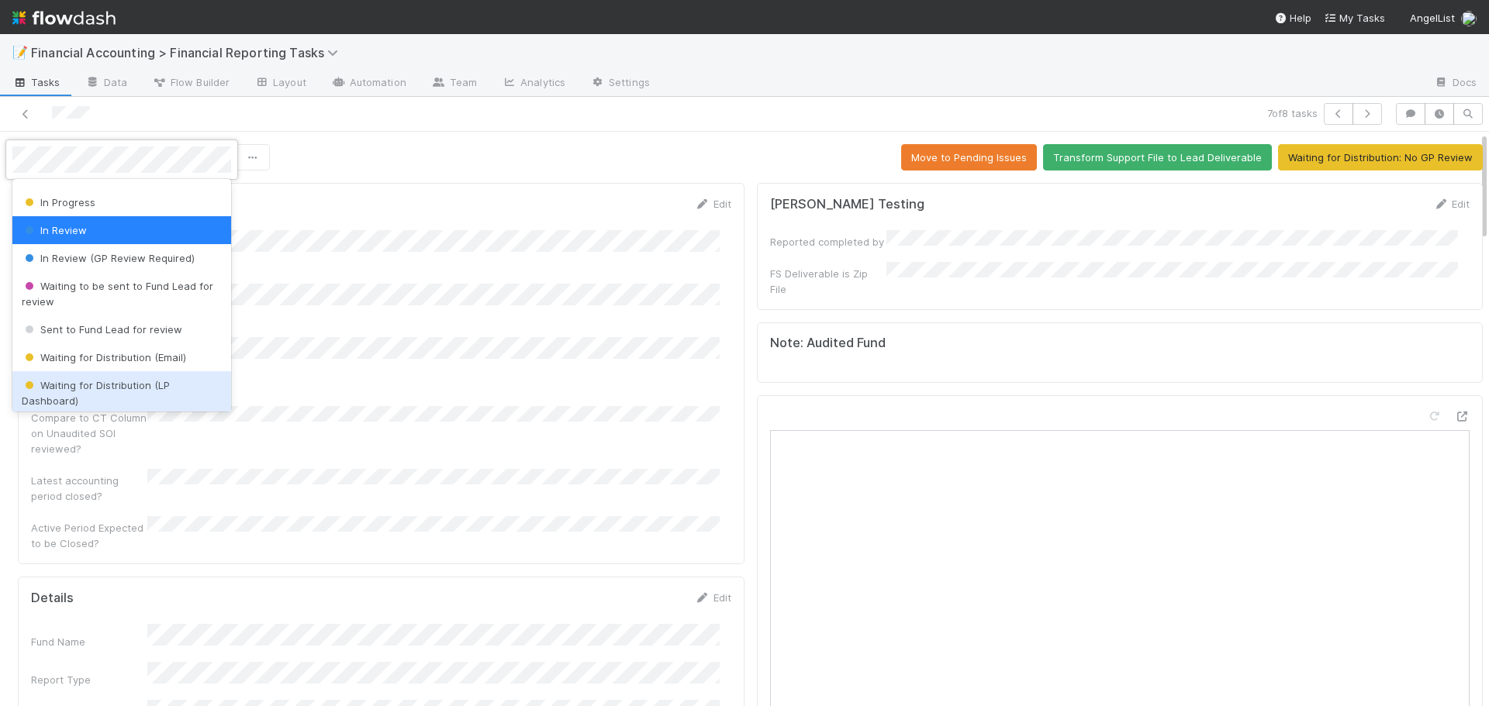
click at [98, 387] on span "Waiting for Distribution (LP Dashboard)" at bounding box center [96, 393] width 148 height 28
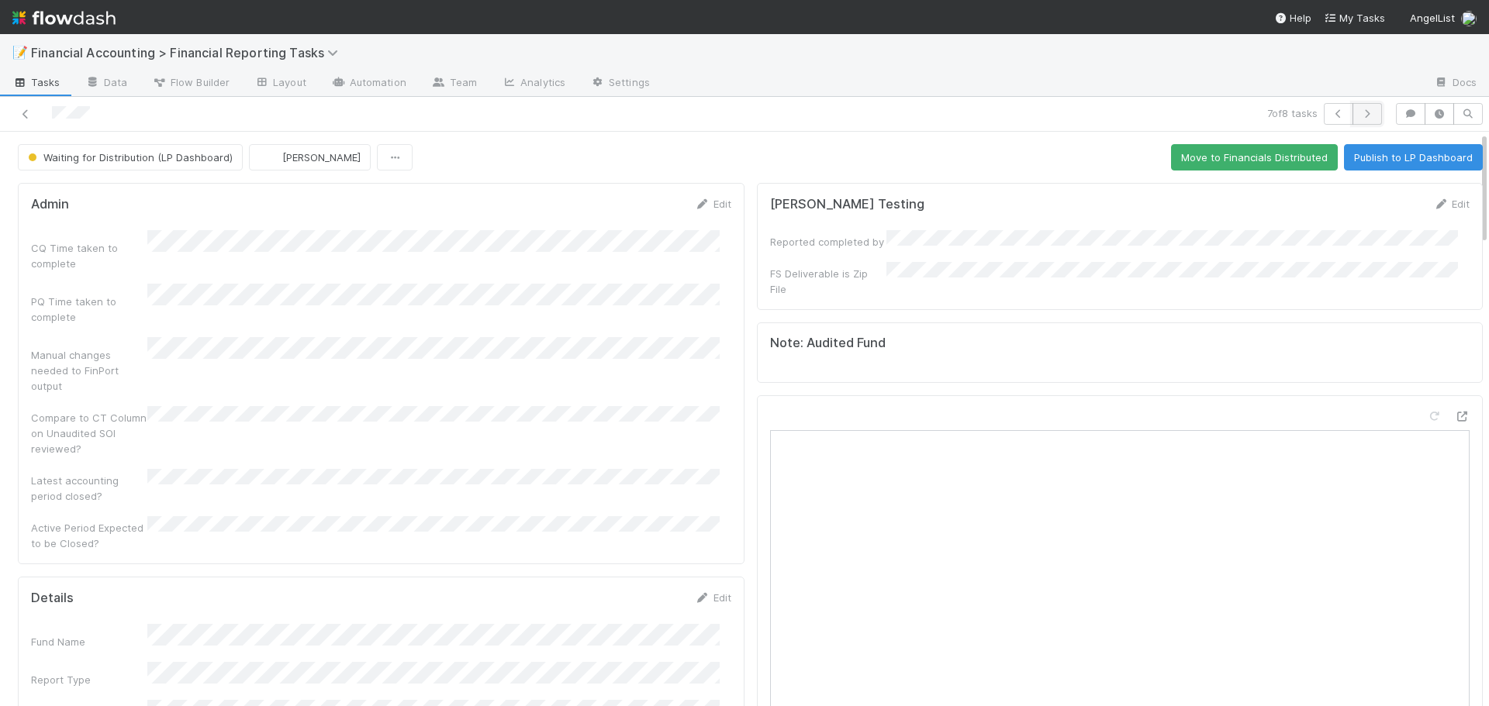
click at [1359, 116] on icon "button" at bounding box center [1367, 113] width 16 height 9
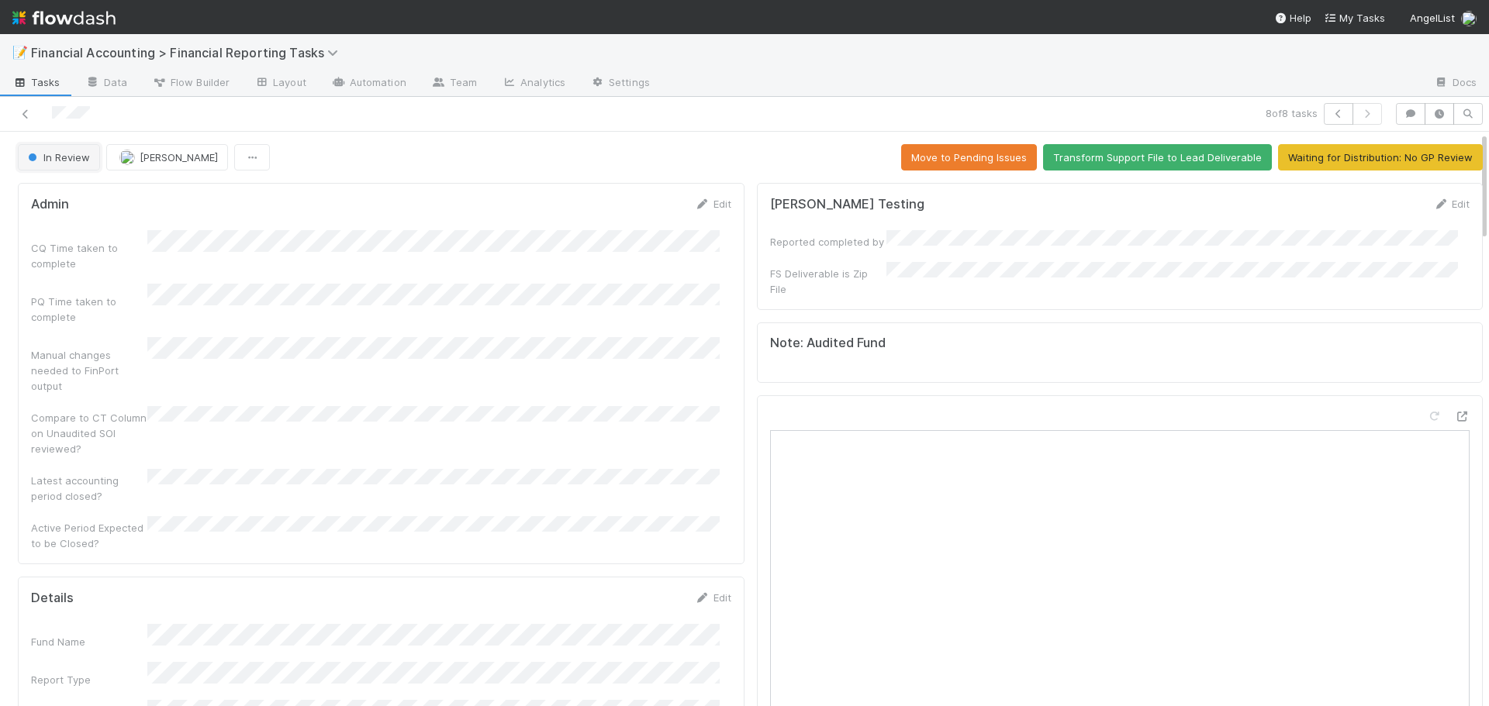
click at [60, 161] on span "In Review" at bounding box center [57, 157] width 65 height 12
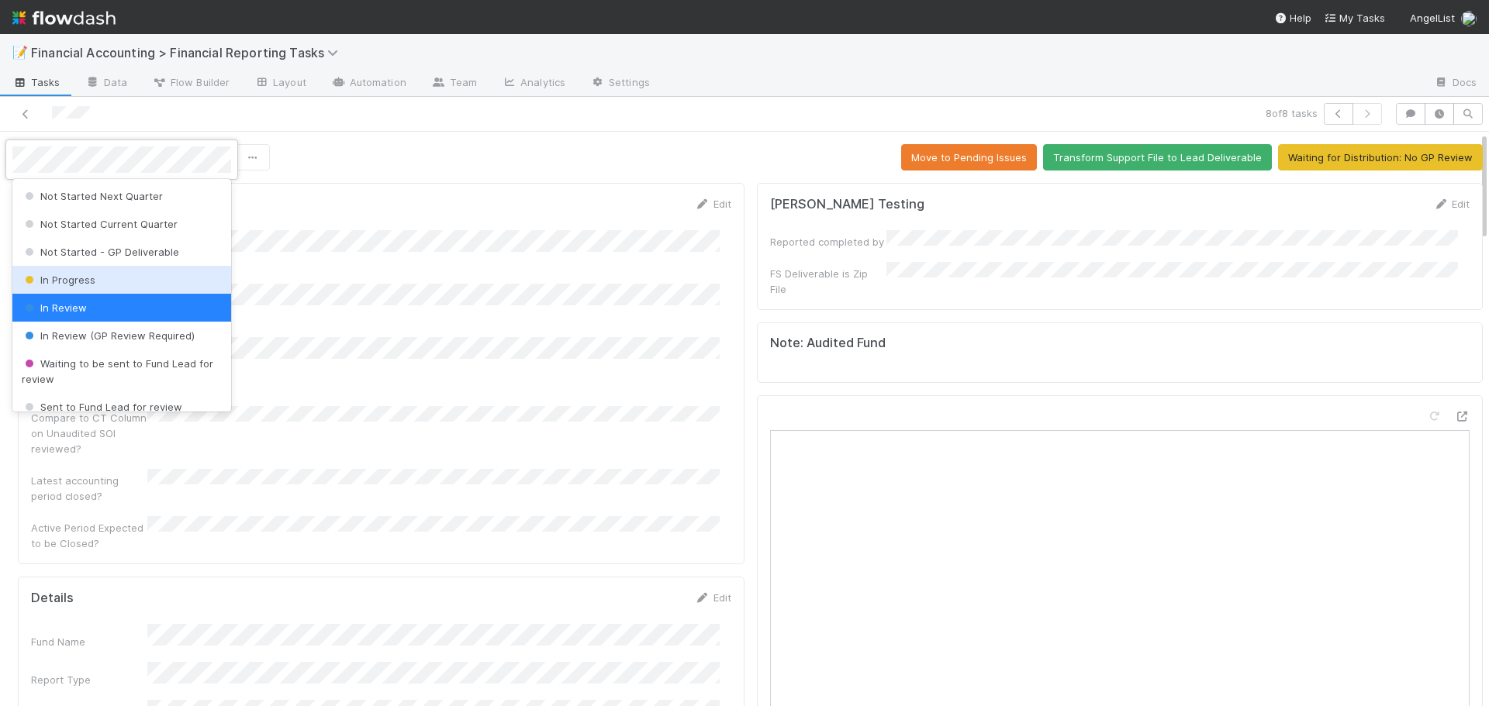
scroll to position [78, 0]
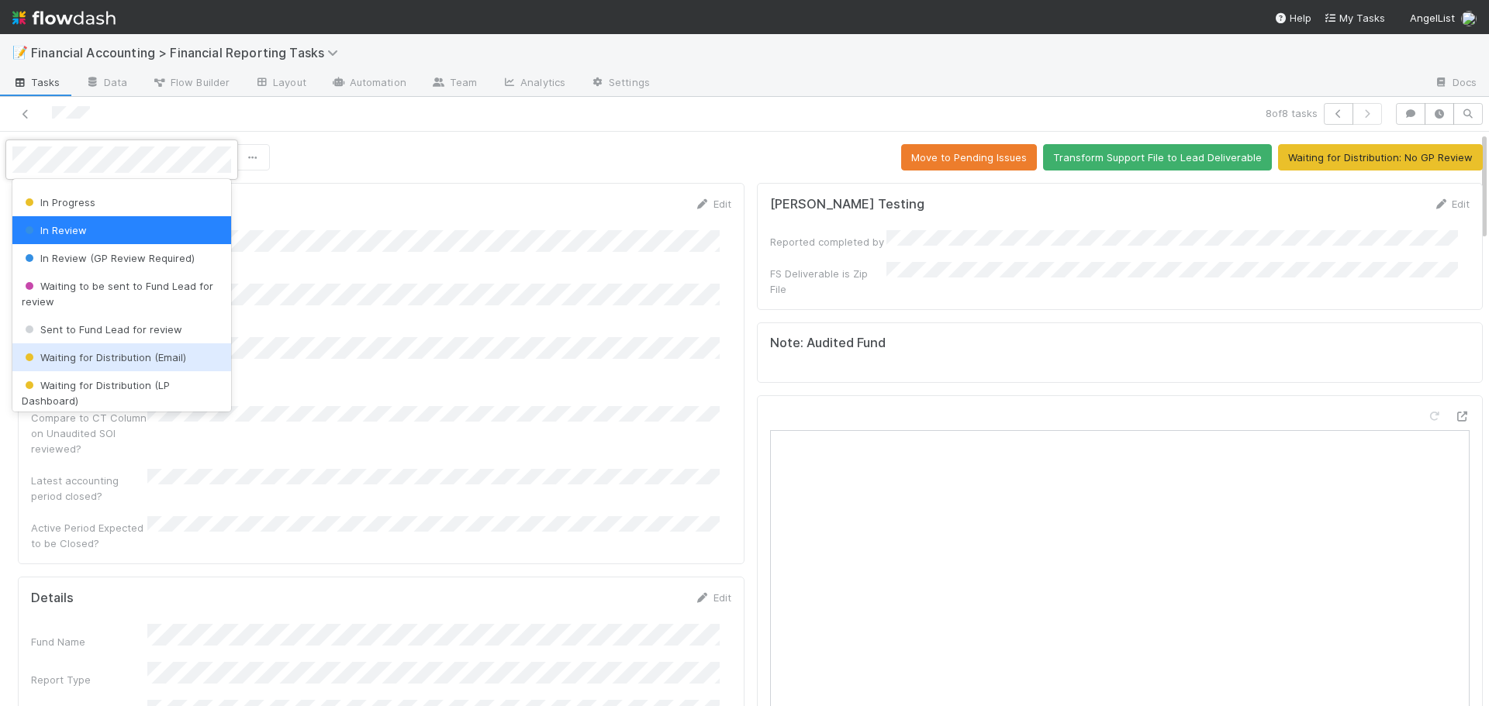
click at [95, 354] on span "Waiting for Distribution (Email)" at bounding box center [104, 357] width 164 height 12
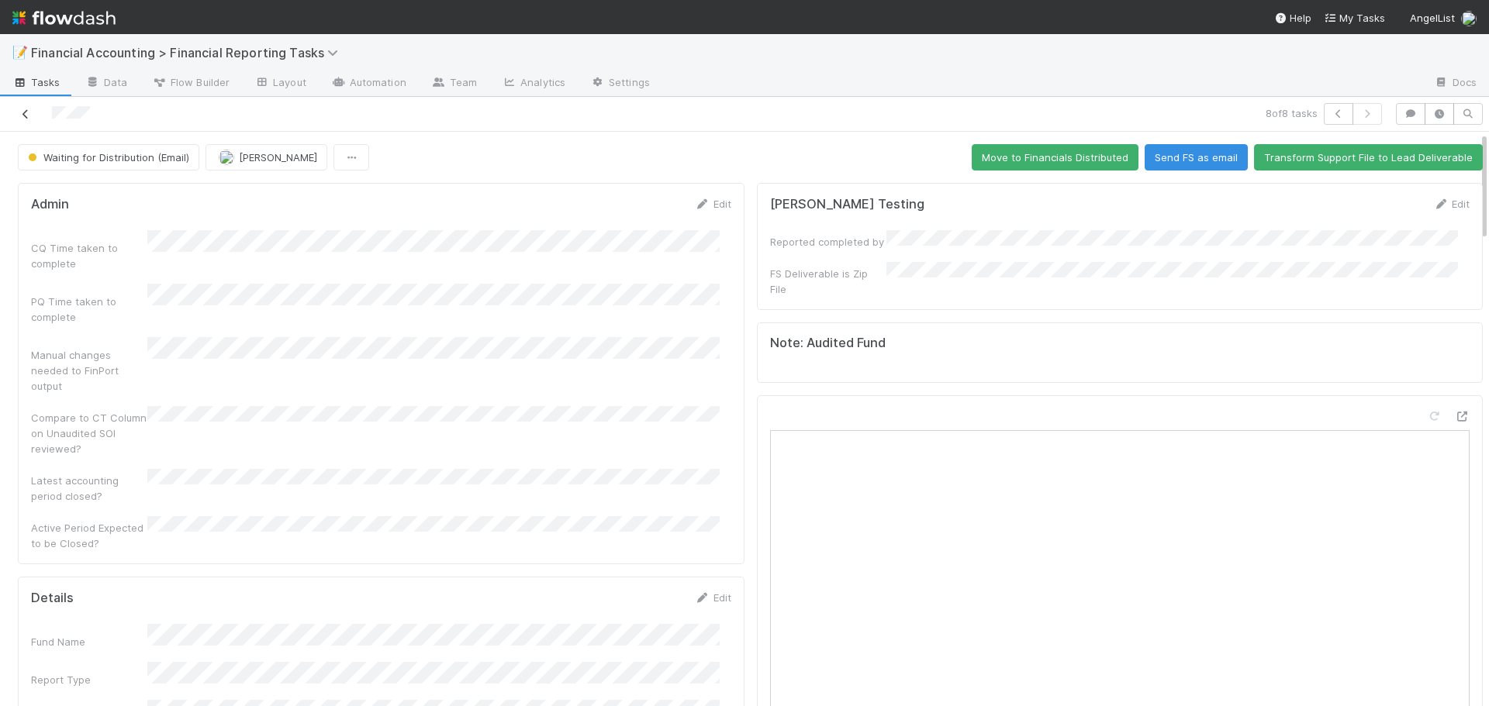
click at [28, 114] on icon at bounding box center [26, 114] width 16 height 10
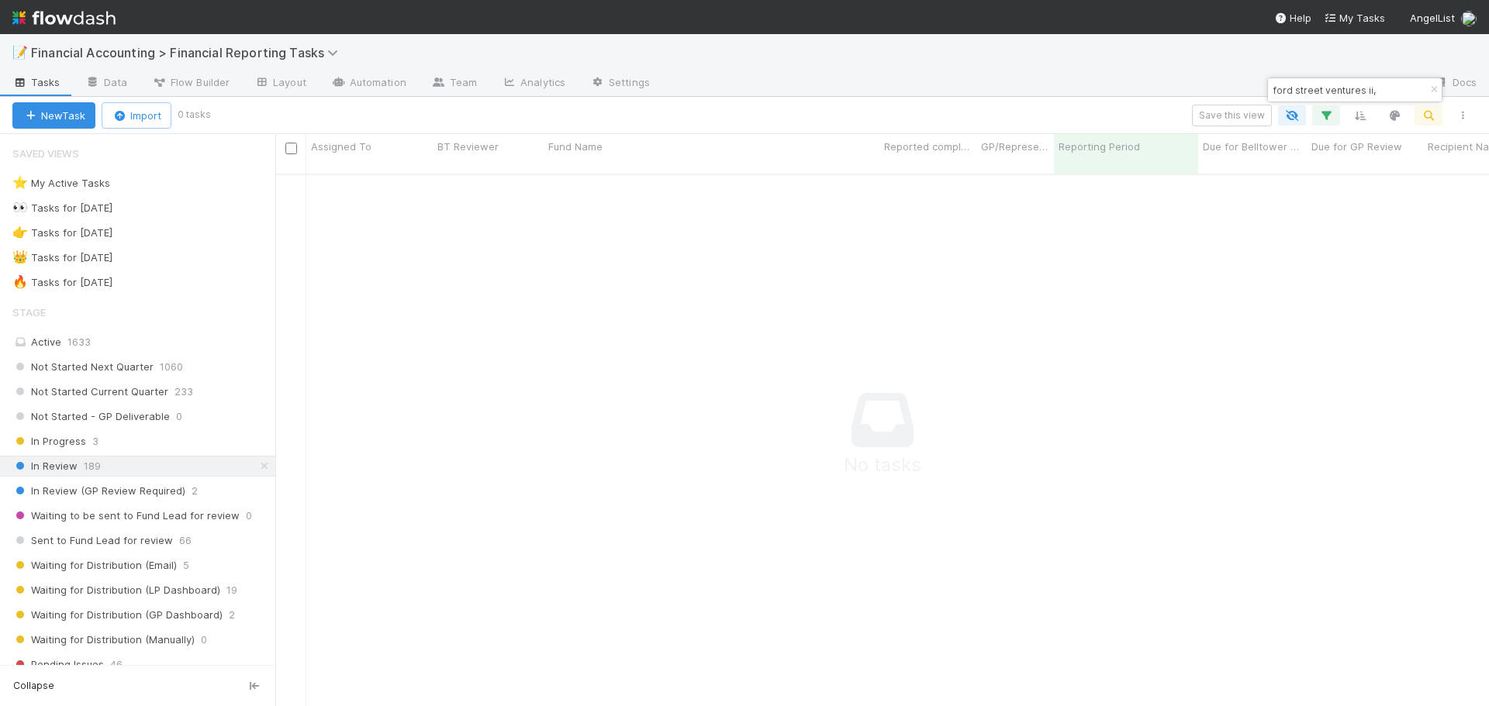
scroll to position [522, 1202]
click at [1437, 87] on icon "button" at bounding box center [1434, 89] width 16 height 9
click at [1437, 87] on link "Docs" at bounding box center [1454, 83] width 67 height 25
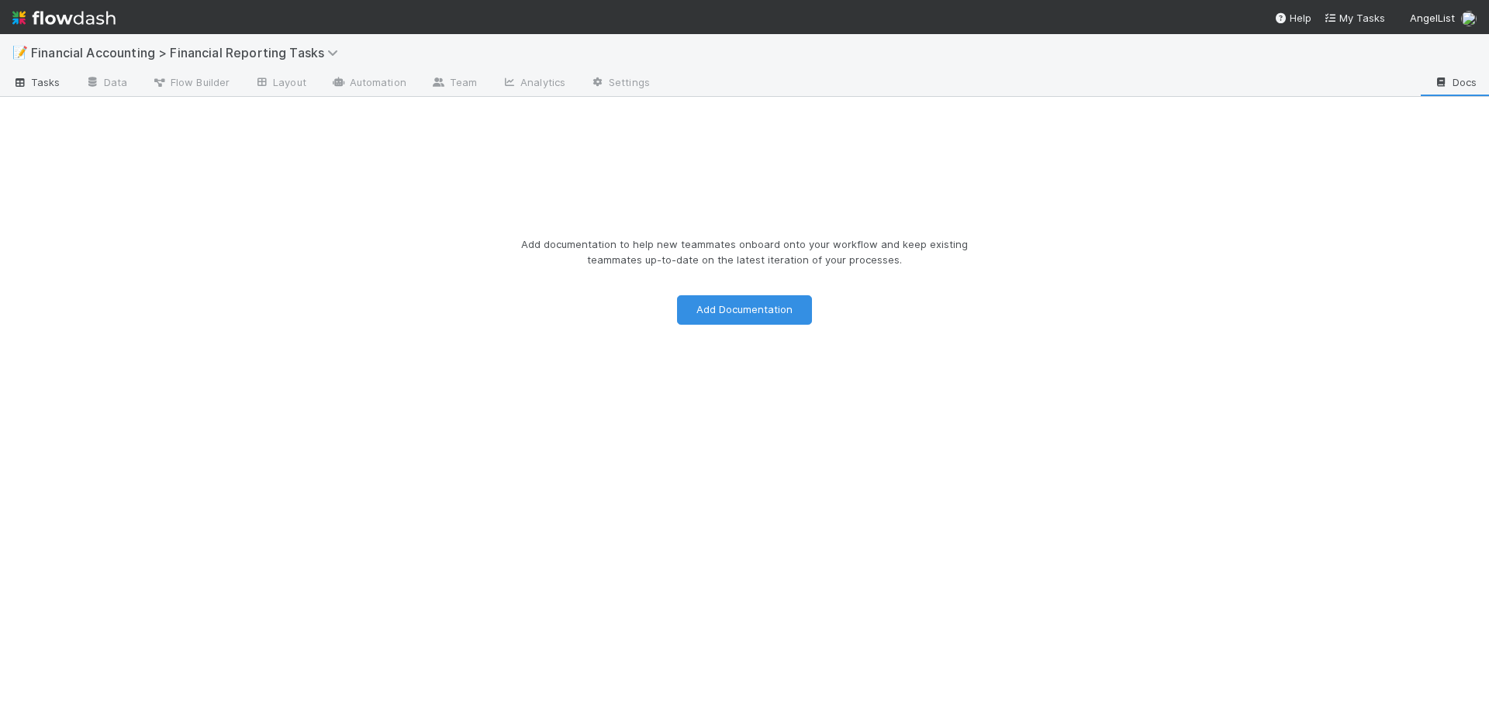
click at [40, 86] on span "Tasks" at bounding box center [36, 82] width 48 height 16
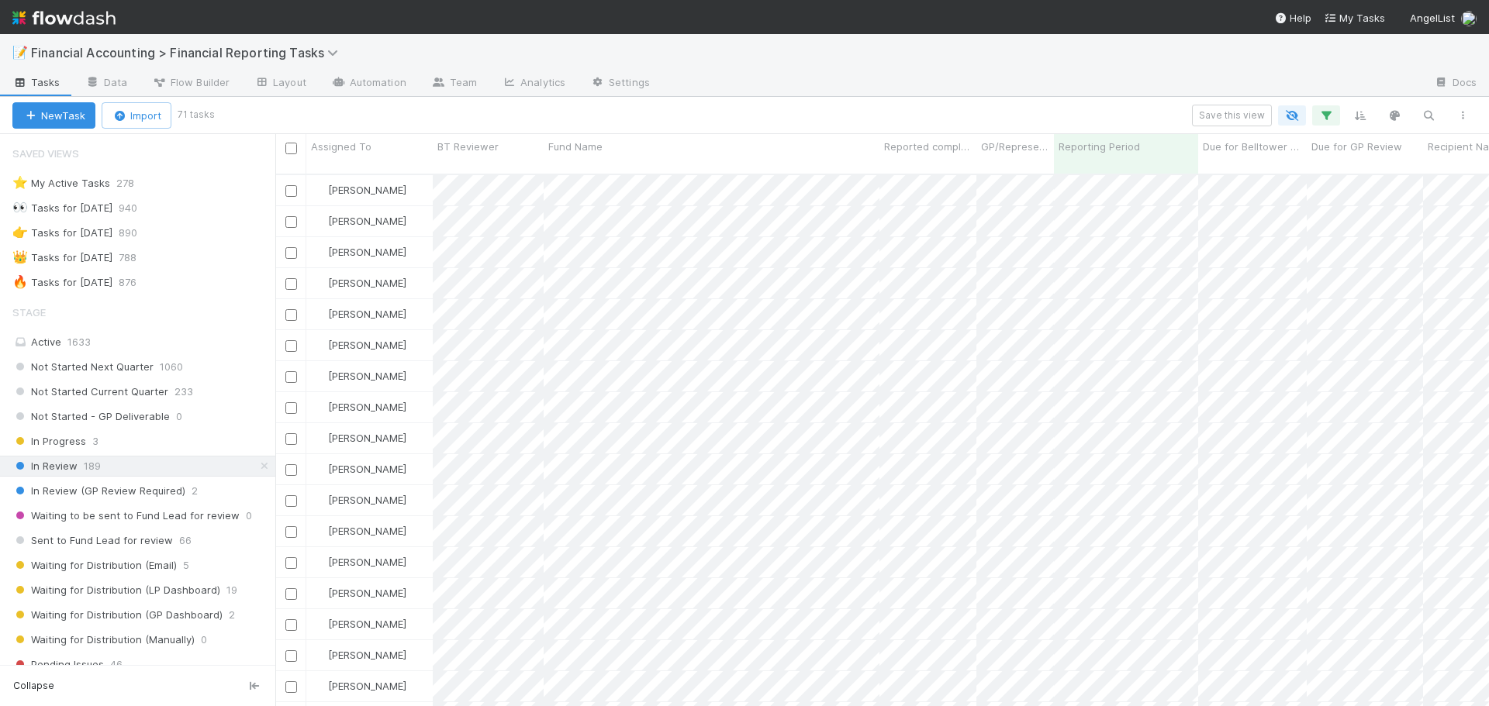
scroll to position [534, 1202]
click at [1425, 110] on icon "button" at bounding box center [1429, 116] width 16 height 14
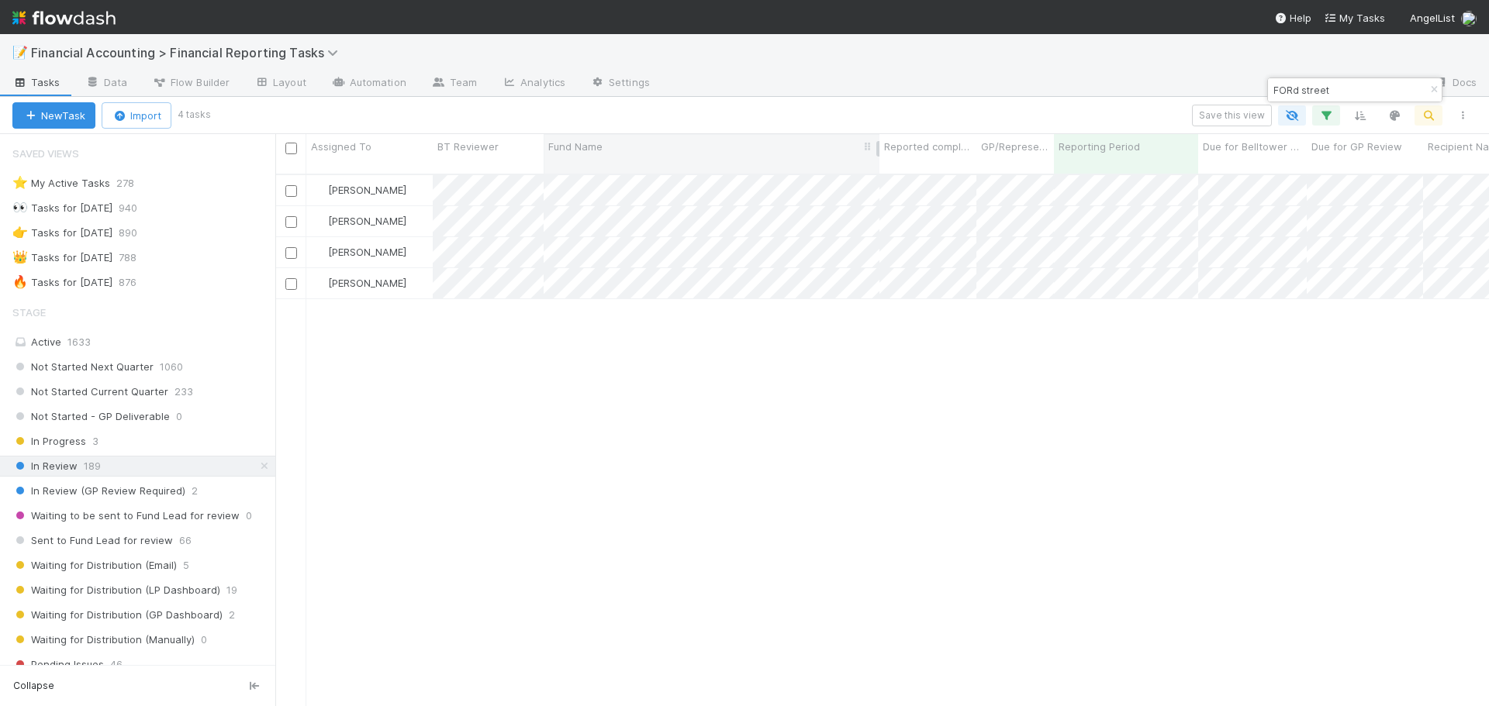
type input "FORd street"
drag, startPoint x: 624, startPoint y: 157, endPoint x: 423, endPoint y: 391, distance: 309.0
click at [423, 391] on div "[PERSON_NAME] In Review [DATE] 2:12:24 AM [DATE] 4:10:07 PM 0 0 0 0 [PERSON_NAM…" at bounding box center [882, 447] width 1214 height 544
